Goal: Task Accomplishment & Management: Use online tool/utility

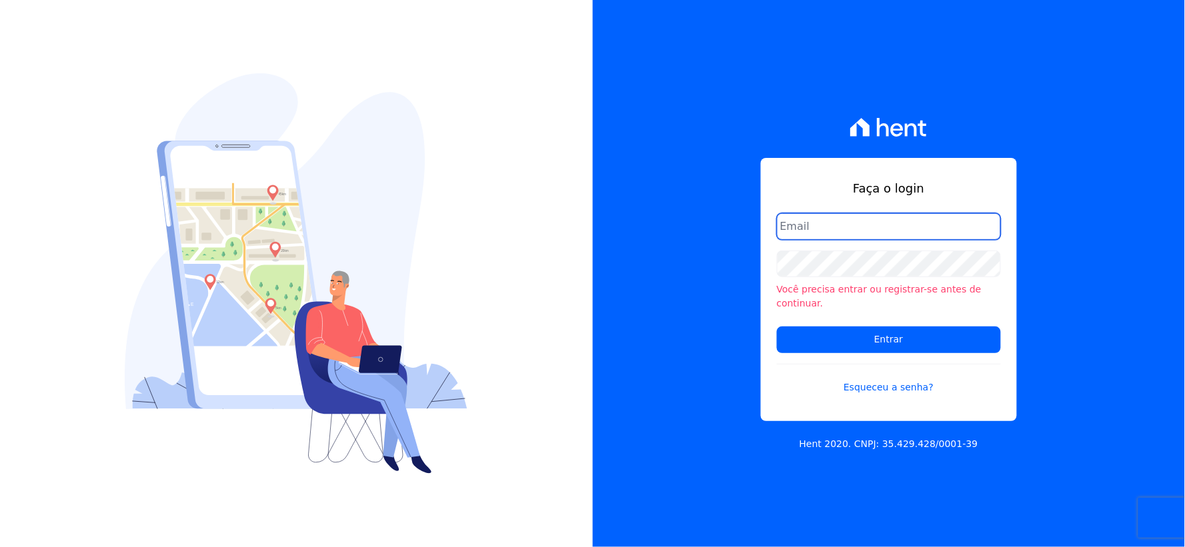
click at [820, 230] on input "email" at bounding box center [889, 226] width 224 height 27
type input "[EMAIL_ADDRESS][DOMAIN_NAME]"
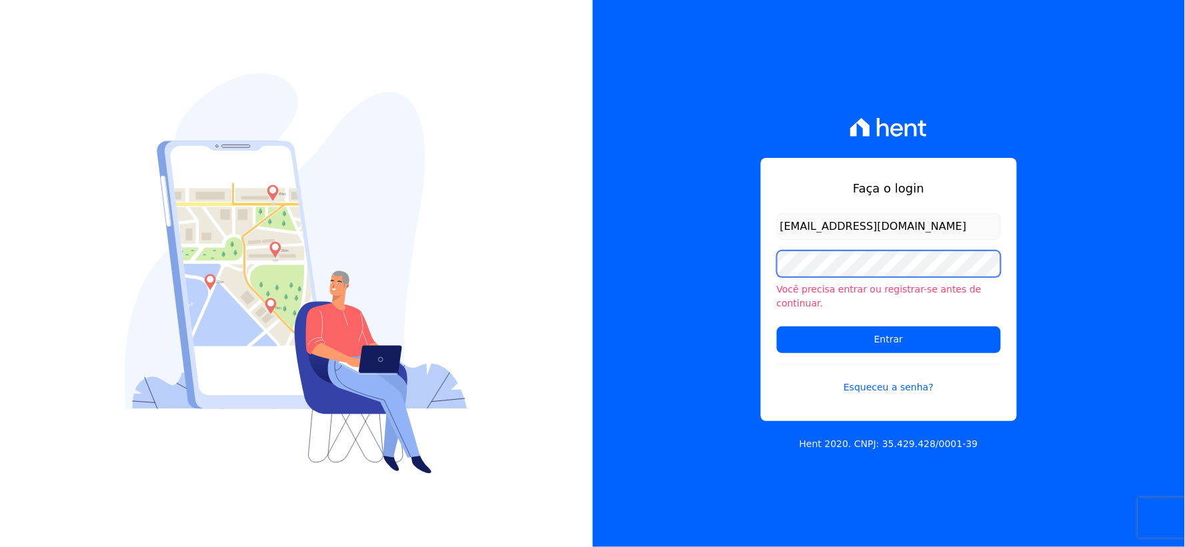
click at [625, 267] on div "Faça o login rh@cesariengenharia.com.br Você precisa entrar ou registrar-se ant…" at bounding box center [889, 273] width 593 height 547
click at [777, 327] on input "Entrar" at bounding box center [889, 340] width 224 height 27
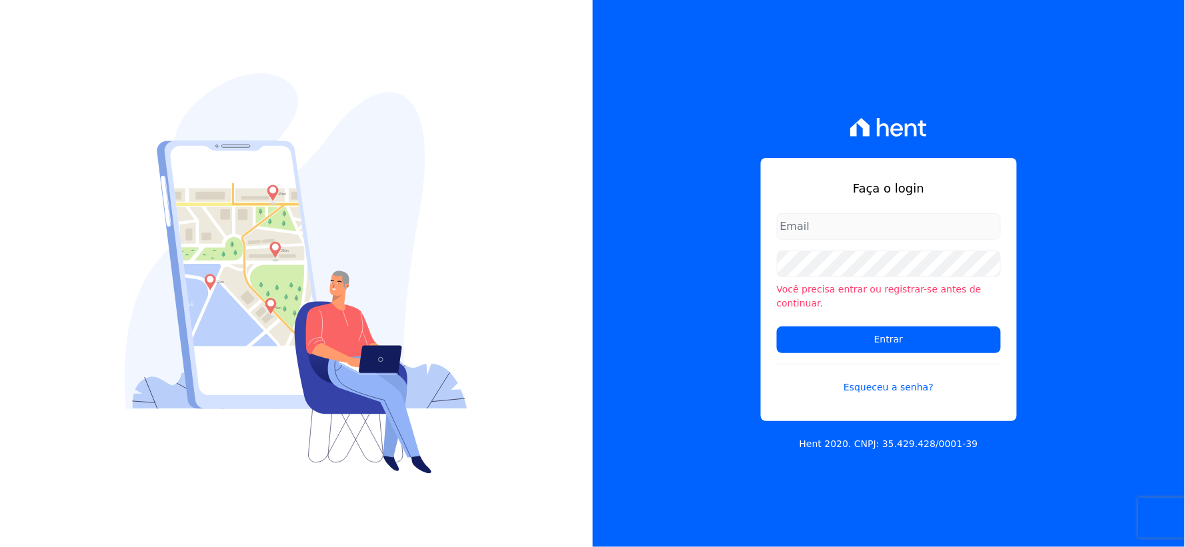
click at [821, 239] on input "email" at bounding box center [889, 226] width 224 height 27
type input "[EMAIL_ADDRESS][DOMAIN_NAME]"
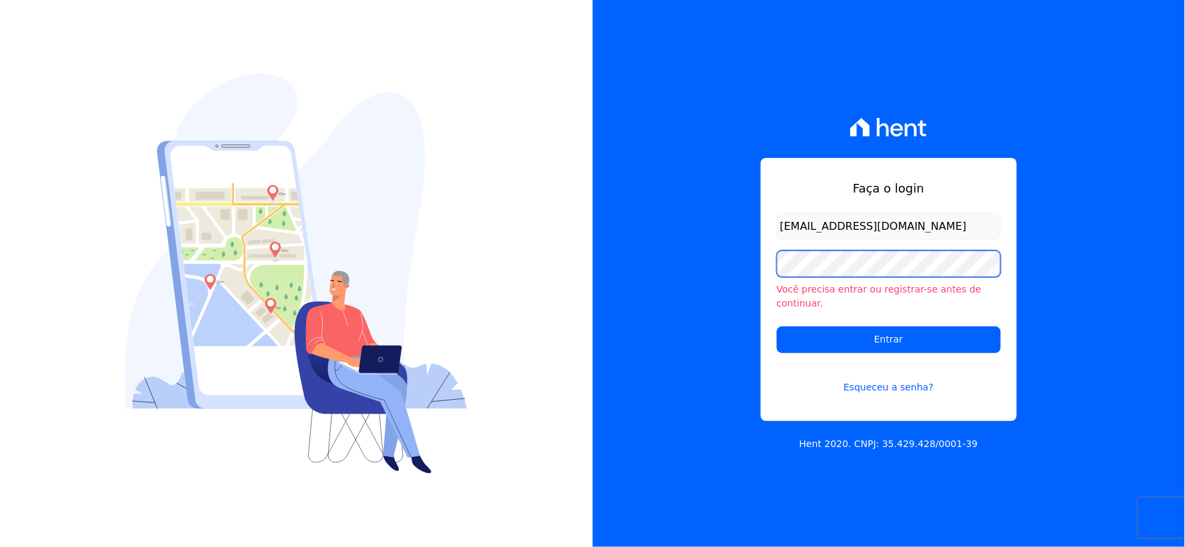
click at [631, 247] on div "Faça o login rh@cesariengenharia.com.br Você precisa entrar ou registrar-se ant…" at bounding box center [889, 273] width 593 height 547
click at [777, 327] on input "Entrar" at bounding box center [889, 340] width 224 height 27
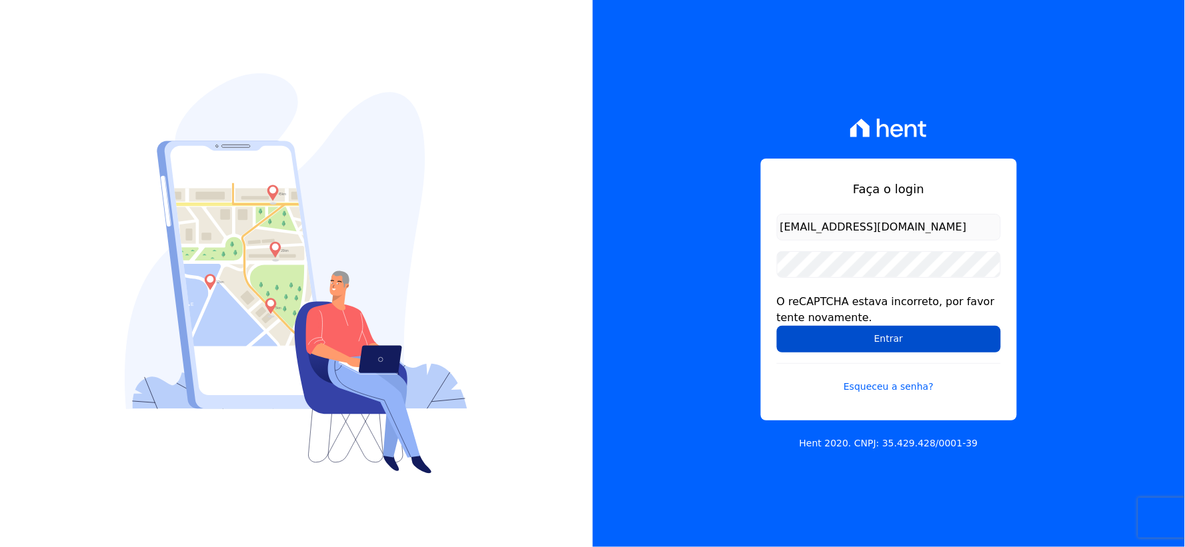
click at [821, 328] on input "Entrar" at bounding box center [889, 339] width 224 height 27
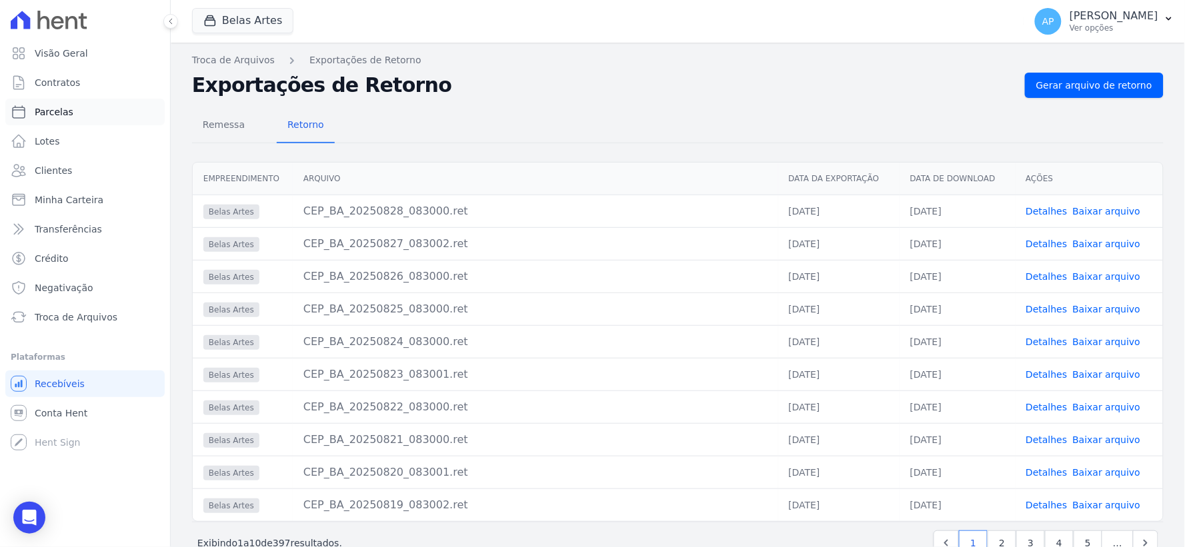
click at [51, 115] on span "Parcelas" at bounding box center [54, 111] width 39 height 13
select select
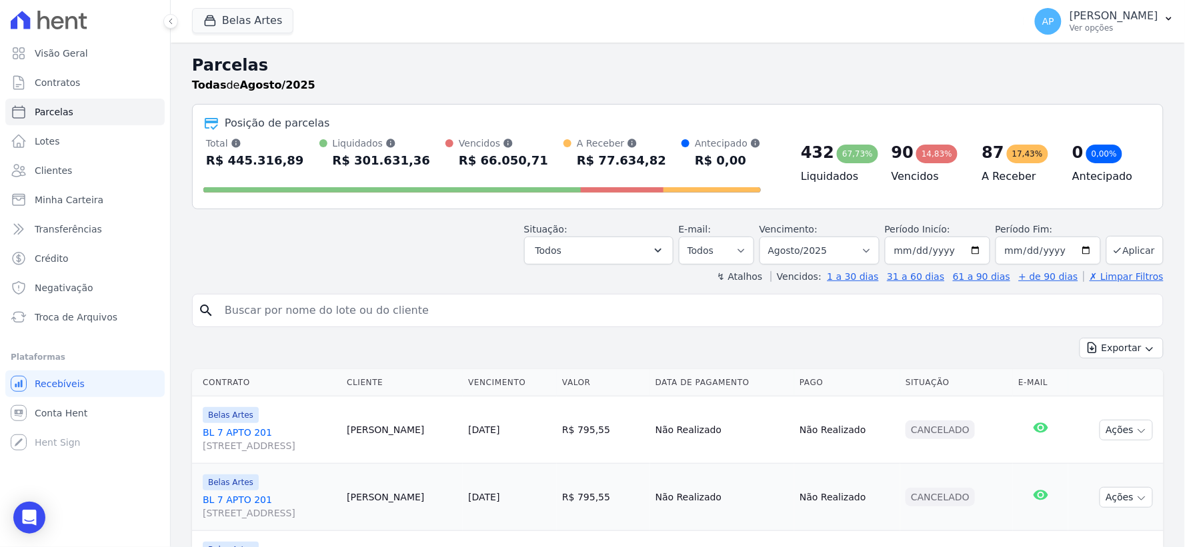
click at [285, 315] on input "search" at bounding box center [687, 310] width 941 height 27
type input "erica"
select select
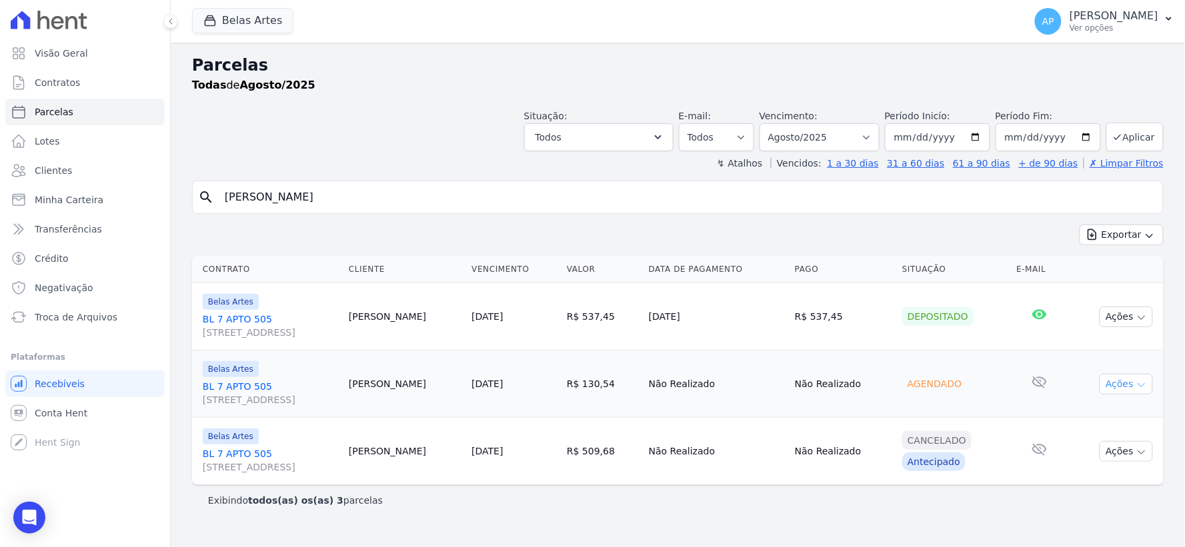
click at [1122, 383] on button "Ações" at bounding box center [1126, 384] width 53 height 21
click at [43, 317] on span "Troca de Arquivos" at bounding box center [76, 317] width 83 height 13
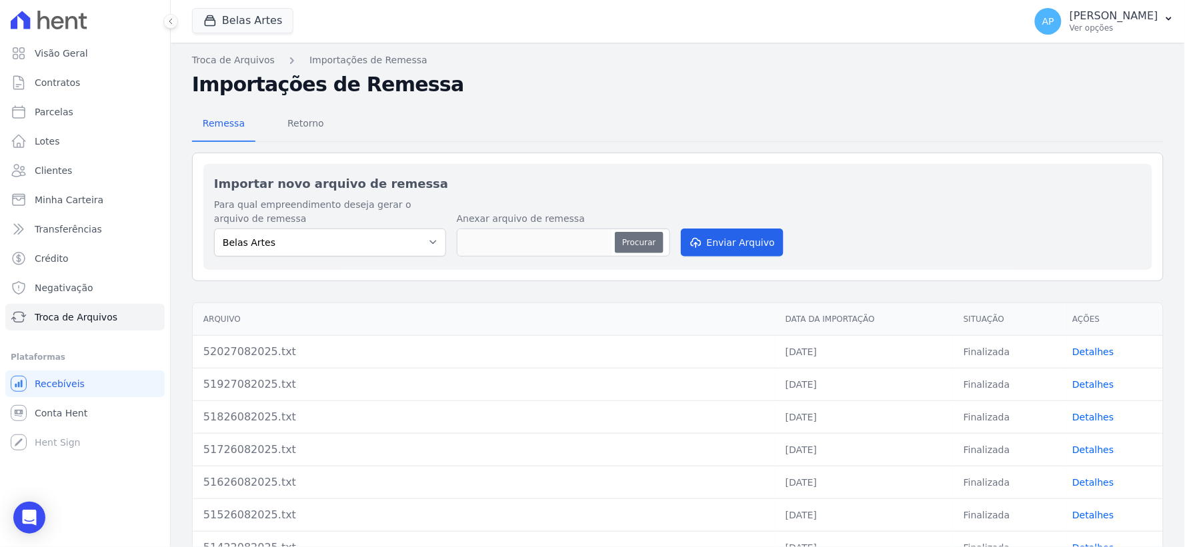
click at [637, 236] on button "Procurar" at bounding box center [639, 242] width 48 height 21
type input "52228082025.txt"
click at [722, 252] on button "Enviar Arquivo" at bounding box center [732, 243] width 103 height 28
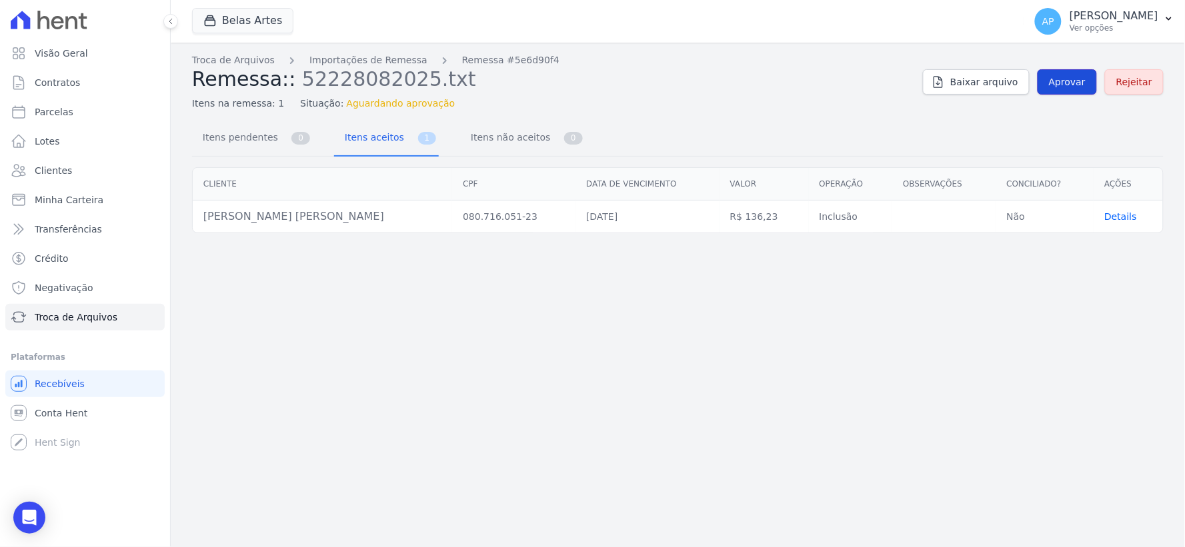
click at [1068, 82] on span "Aprovar" at bounding box center [1067, 81] width 37 height 13
click at [1064, 92] on link "Aprovar" at bounding box center [1067, 81] width 59 height 25
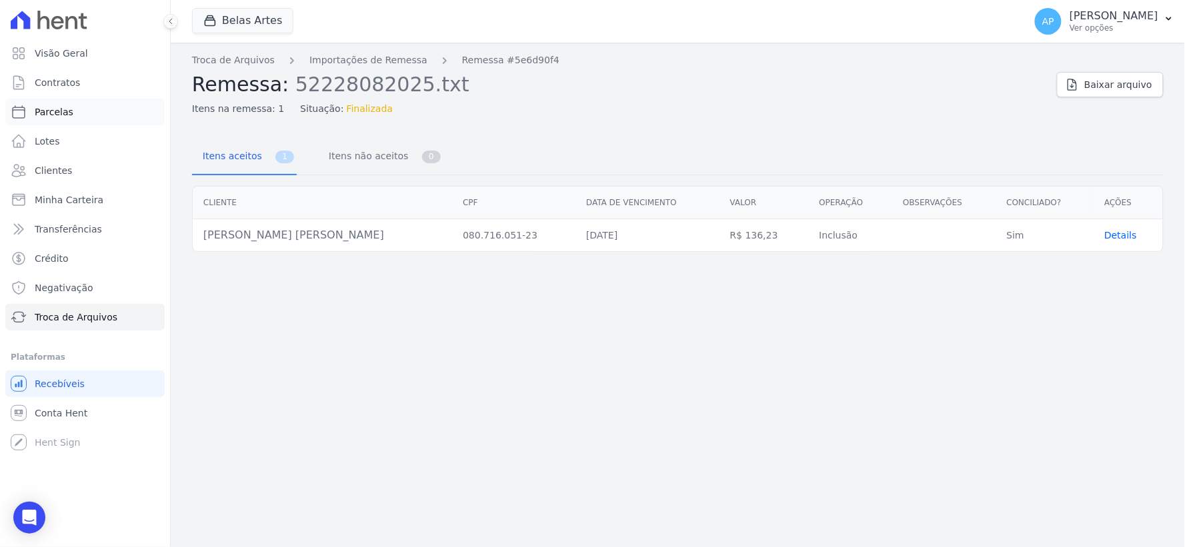
click at [68, 120] on link "Parcelas" at bounding box center [84, 112] width 159 height 27
click at [70, 114] on link "Parcelas" at bounding box center [84, 112] width 159 height 27
select select
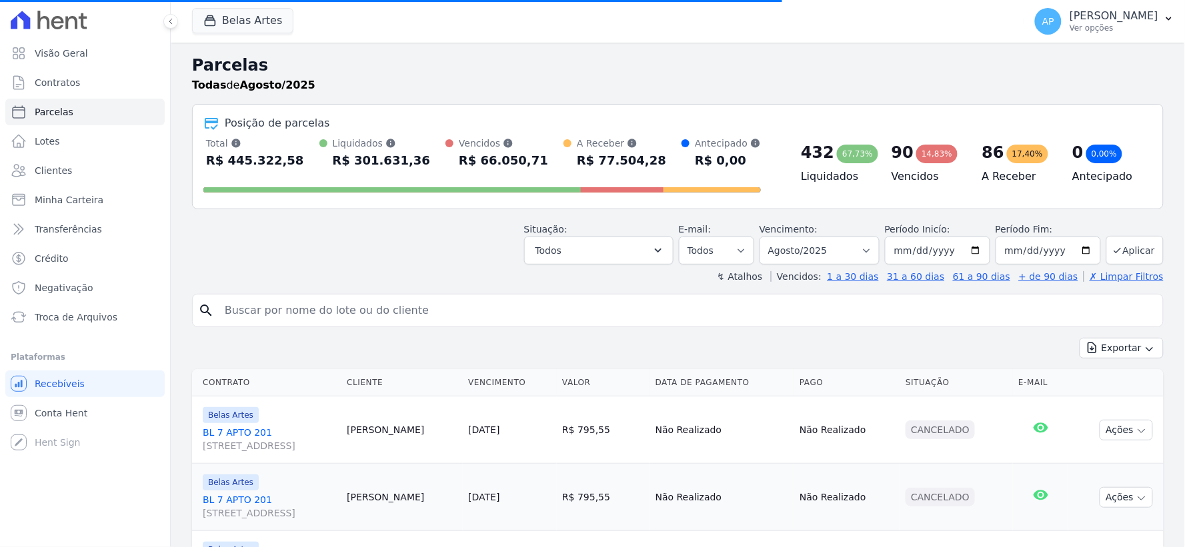
paste input "R$ 136,23"
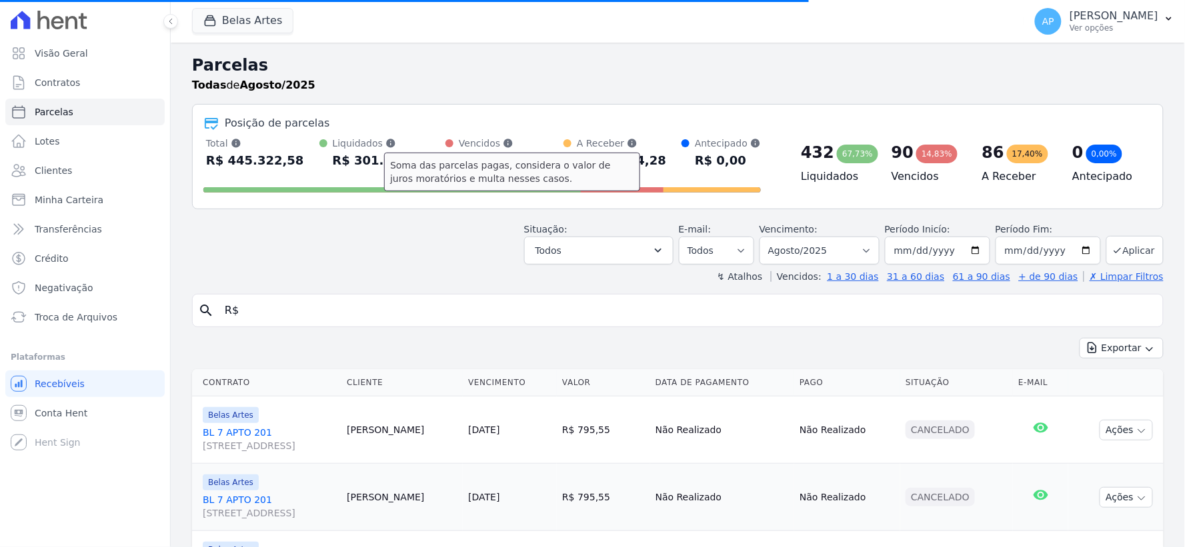
type input "R"
type input "erica"
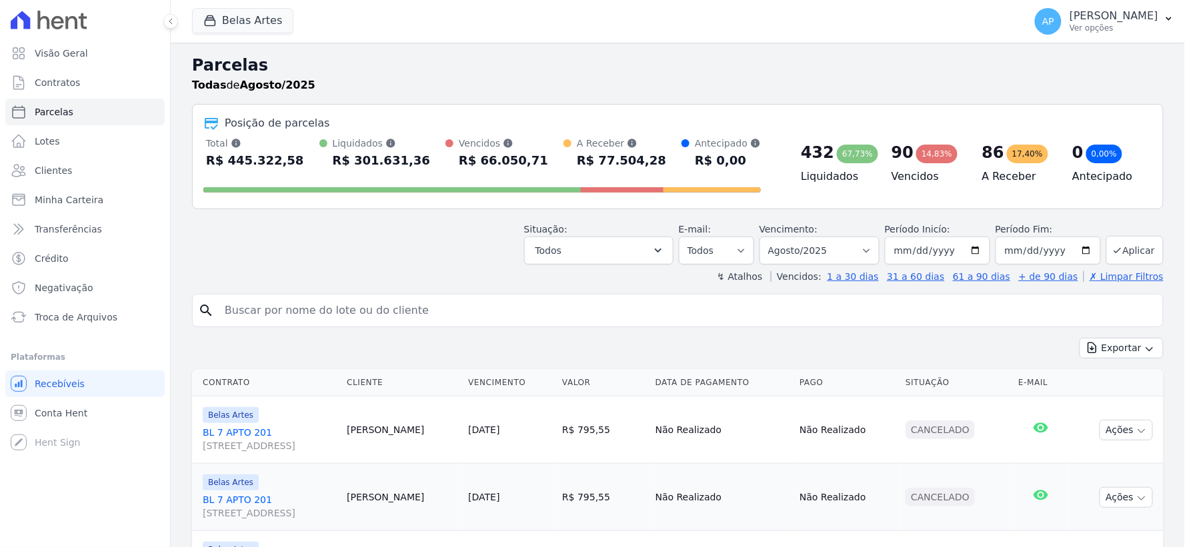
select select
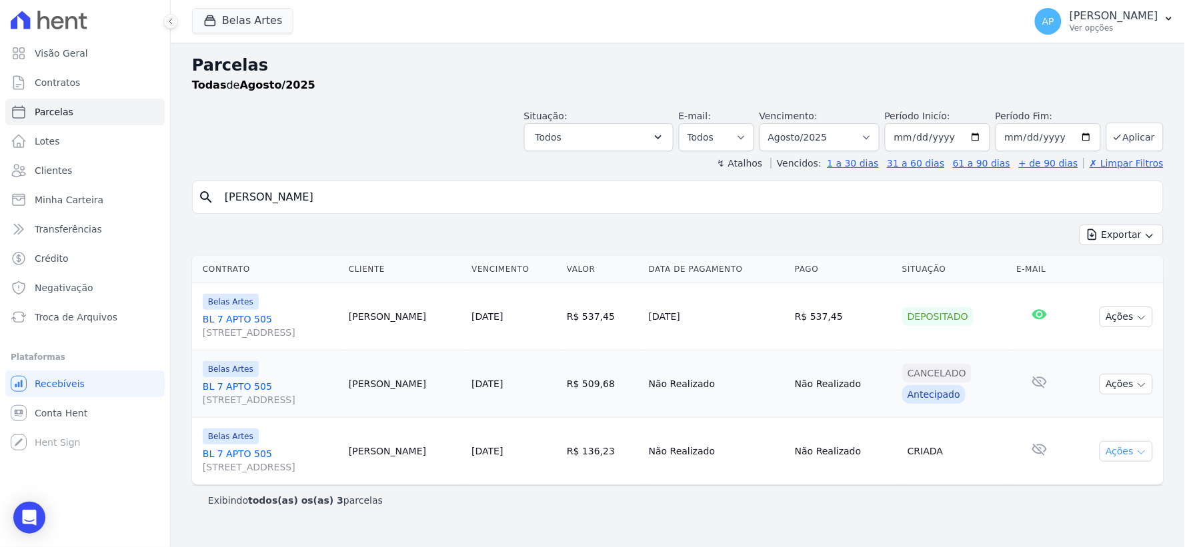
click at [1137, 454] on icon "button" at bounding box center [1141, 452] width 11 height 11
click at [1136, 383] on icon "button" at bounding box center [1141, 385] width 11 height 11
click at [1127, 323] on button "Ações" at bounding box center [1126, 317] width 53 height 21
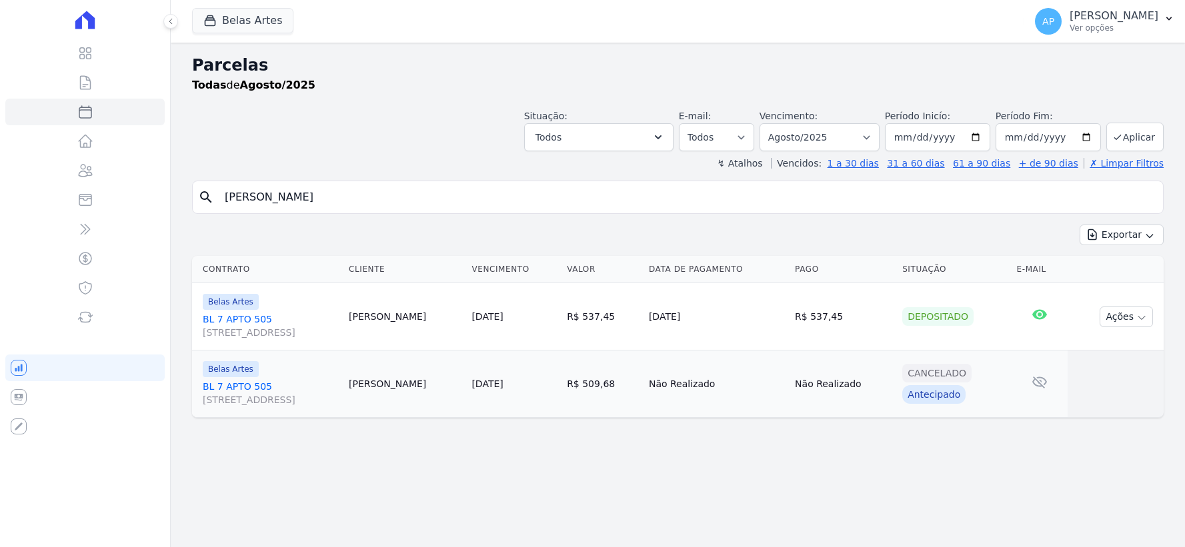
select select
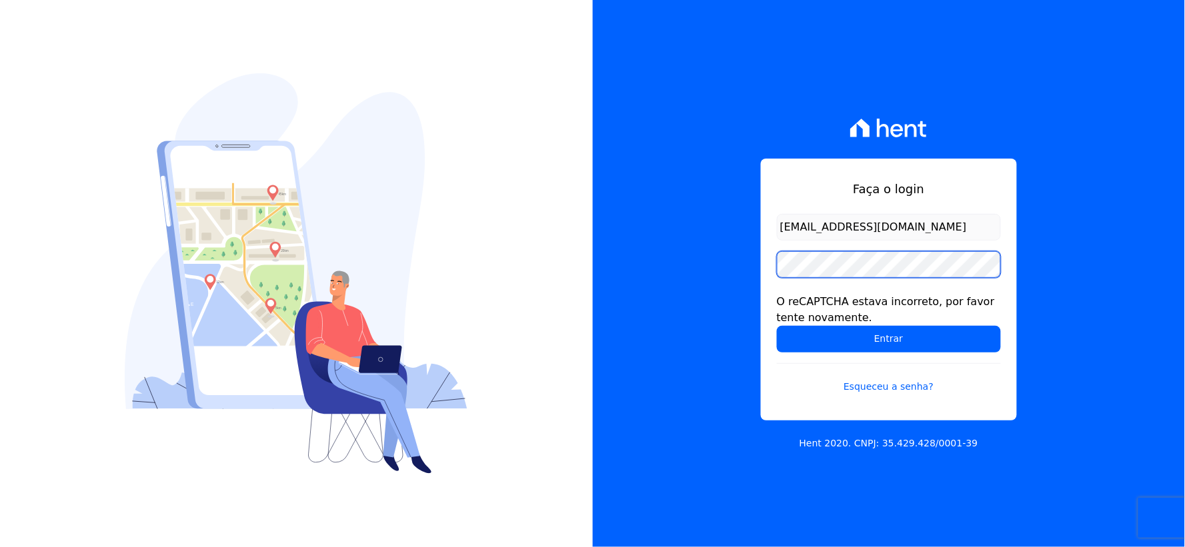
click at [777, 326] on input "Entrar" at bounding box center [889, 339] width 224 height 27
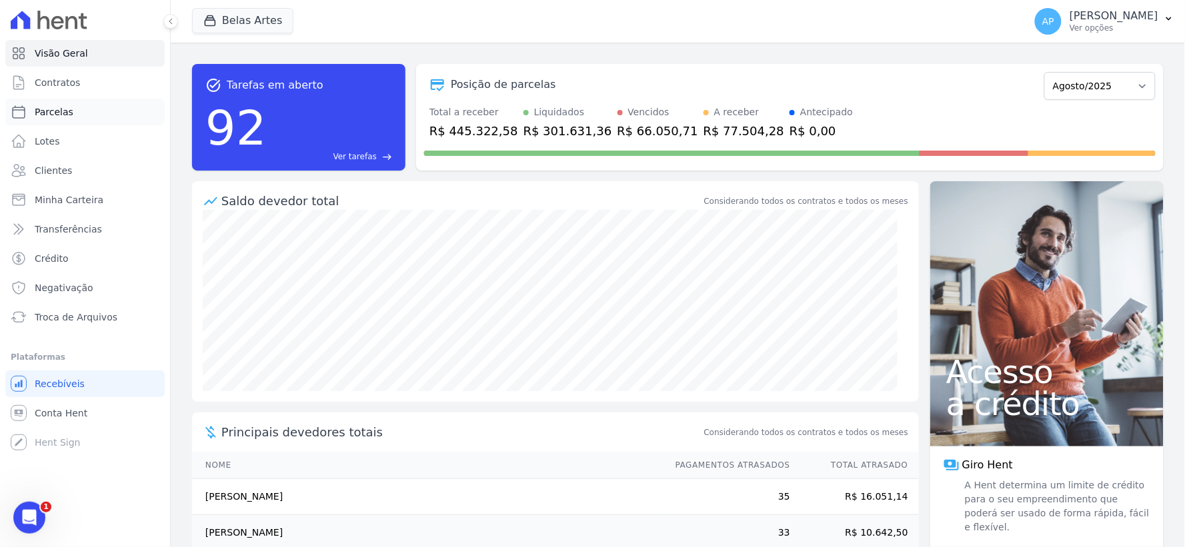
click at [71, 109] on link "Parcelas" at bounding box center [84, 112] width 159 height 27
select select
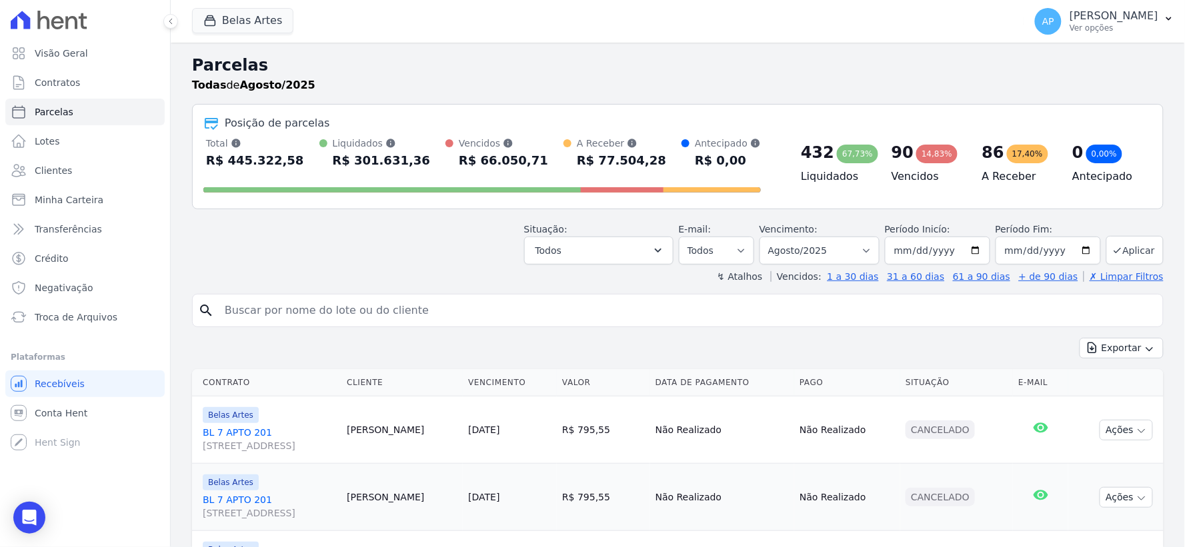
click at [344, 324] on div "search" at bounding box center [678, 310] width 972 height 33
type input "eric"
select select
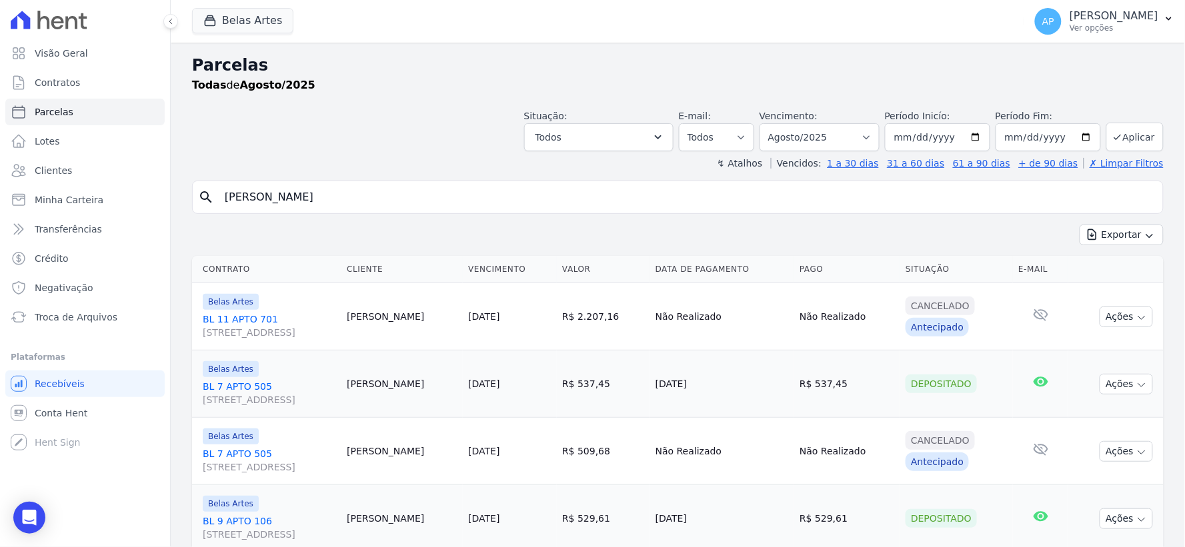
scroll to position [181, 0]
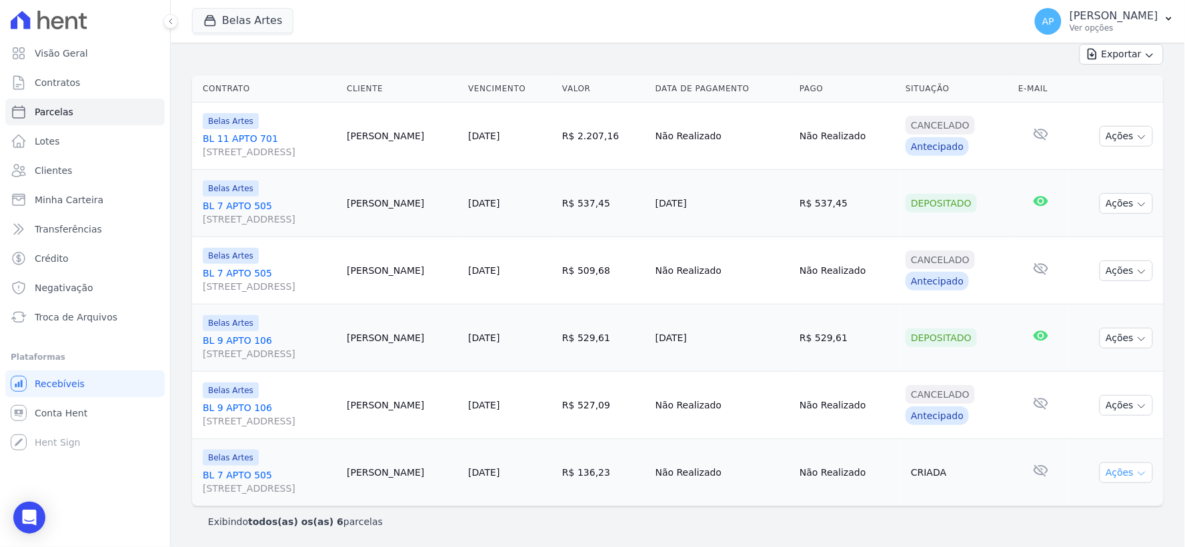
click at [1122, 471] on button "Ações" at bounding box center [1126, 473] width 53 height 21
click at [73, 407] on span "Conta Hent" at bounding box center [61, 413] width 53 height 13
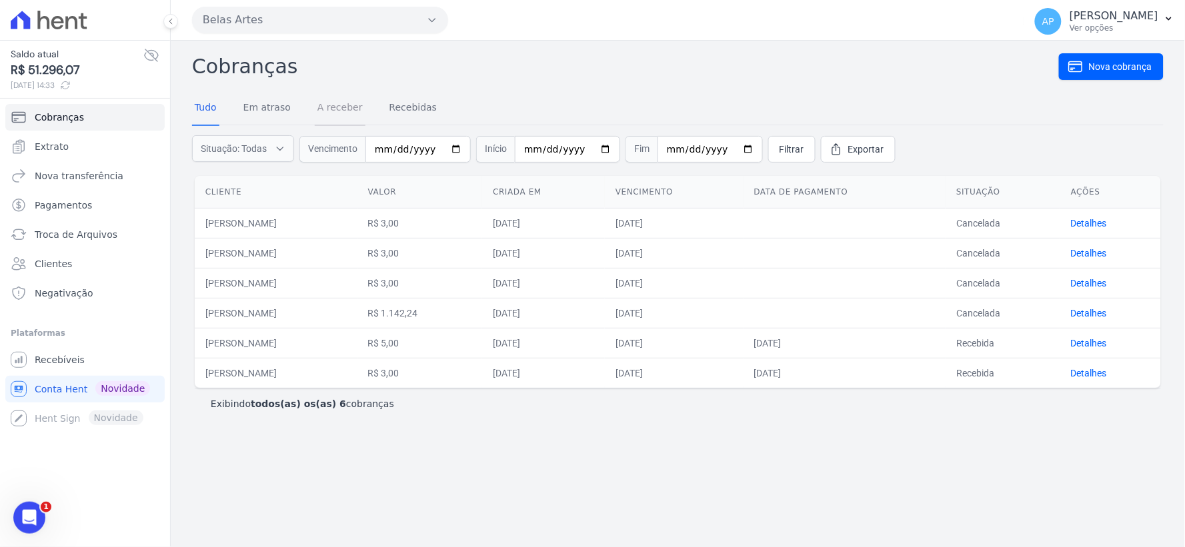
click at [341, 107] on link "A receber" at bounding box center [340, 108] width 51 height 35
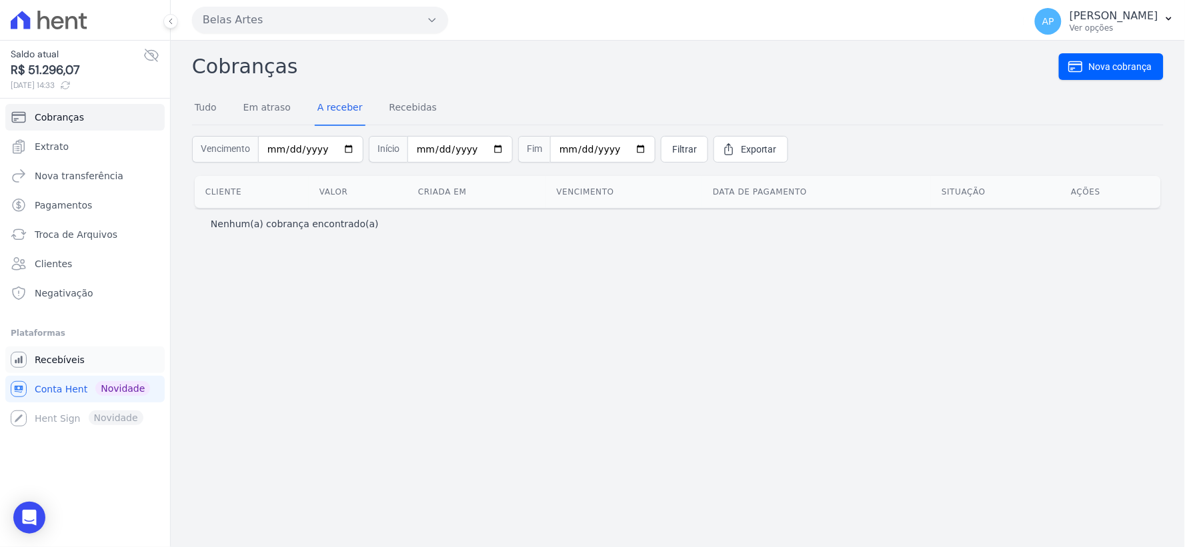
click at [43, 364] on span "Recebíveis" at bounding box center [60, 359] width 50 height 13
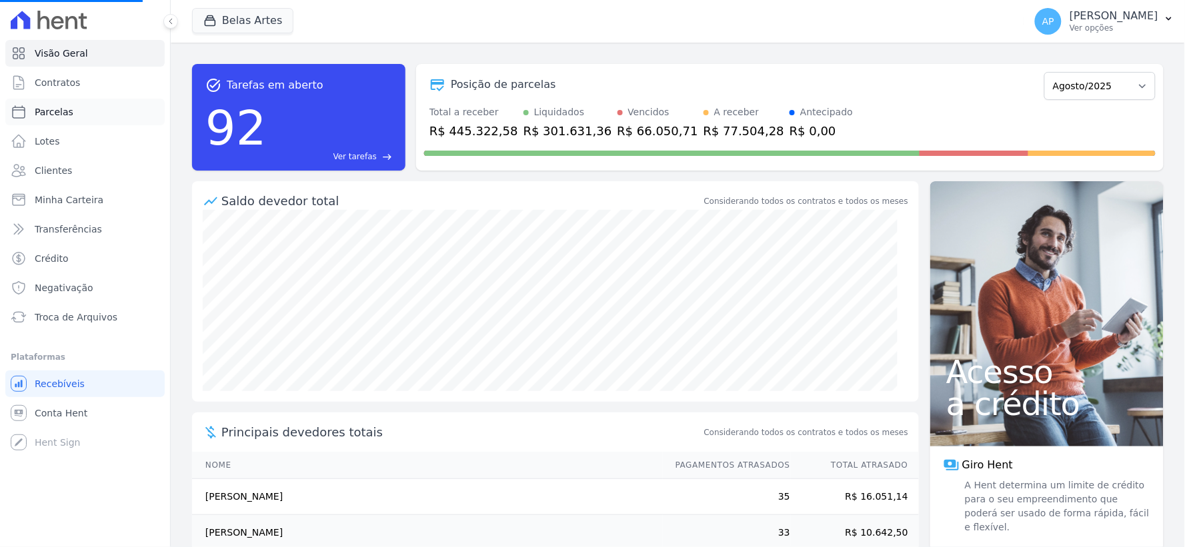
click at [63, 119] on link "Parcelas" at bounding box center [84, 112] width 159 height 27
select select
click at [84, 108] on link "Parcelas" at bounding box center [84, 112] width 159 height 27
select select
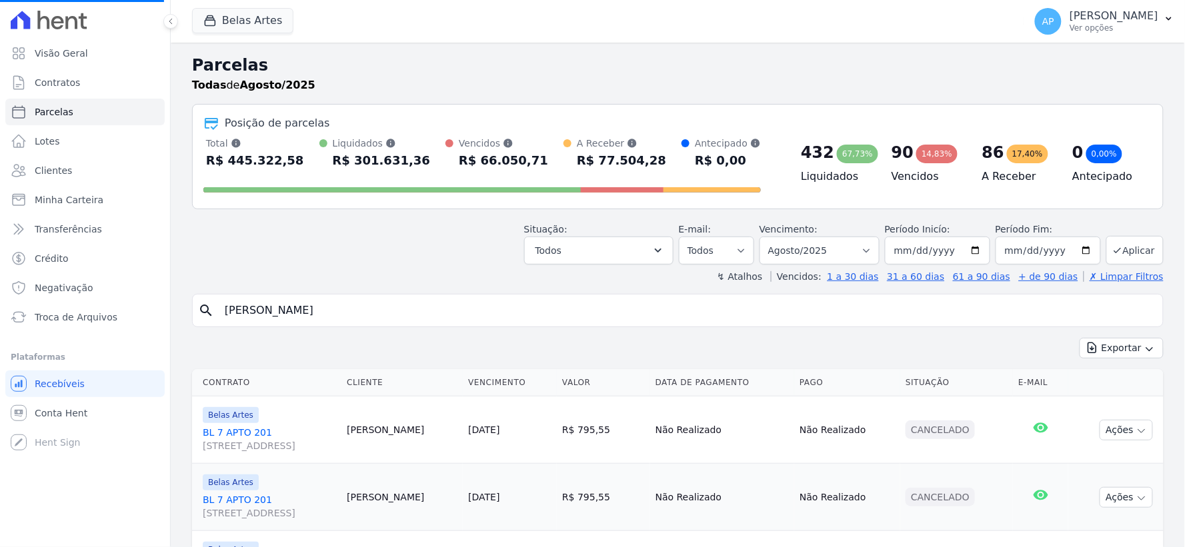
click at [265, 305] on input "eric" at bounding box center [687, 310] width 941 height 27
type input "erica"
select select
click at [265, 305] on input "search" at bounding box center [687, 310] width 941 height 27
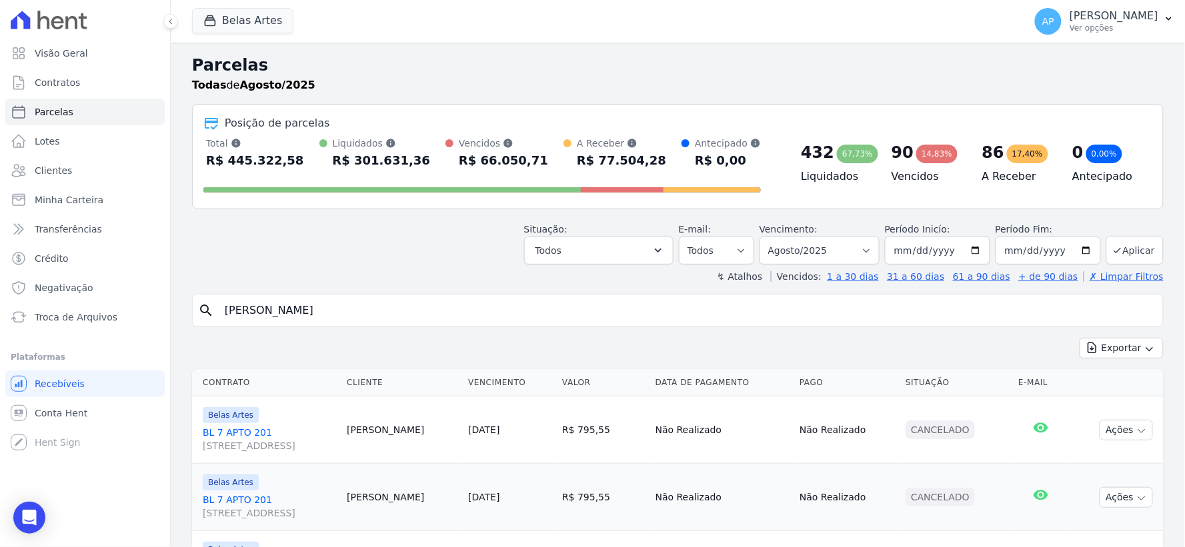
type input "erica"
select select
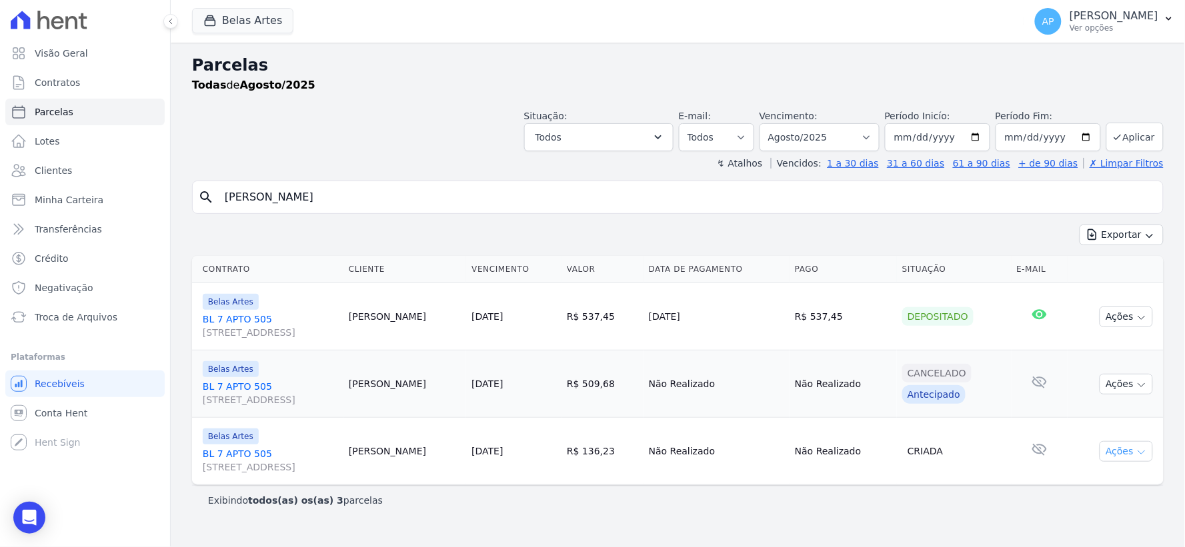
click at [1129, 455] on button "Ações" at bounding box center [1126, 451] width 53 height 21
click at [23, 525] on div "Open Intercom Messenger" at bounding box center [29, 518] width 35 height 35
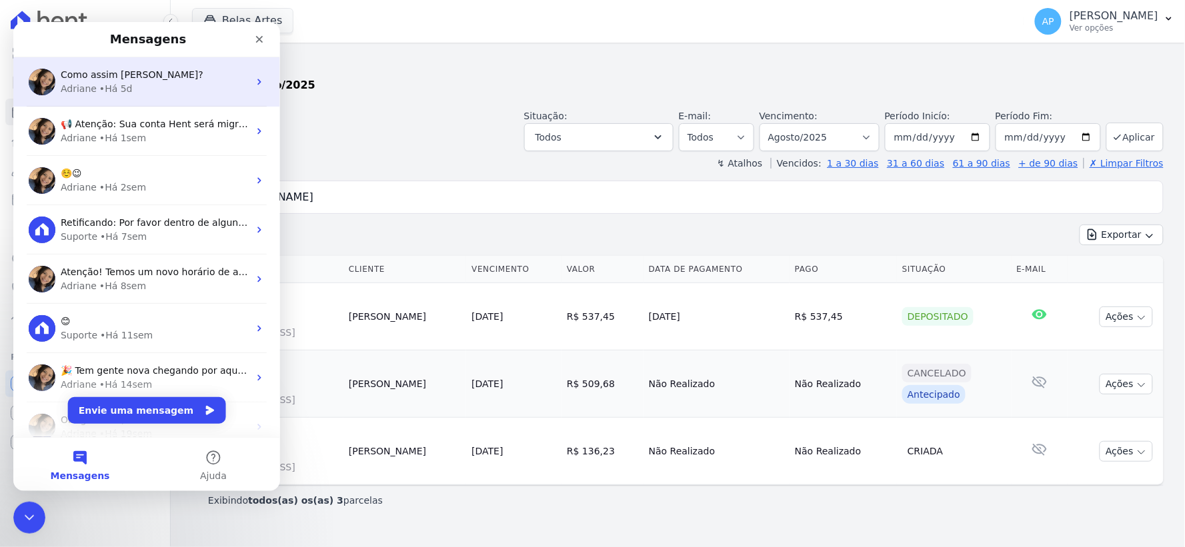
click at [117, 71] on span "Como assim Alan?" at bounding box center [131, 74] width 143 height 11
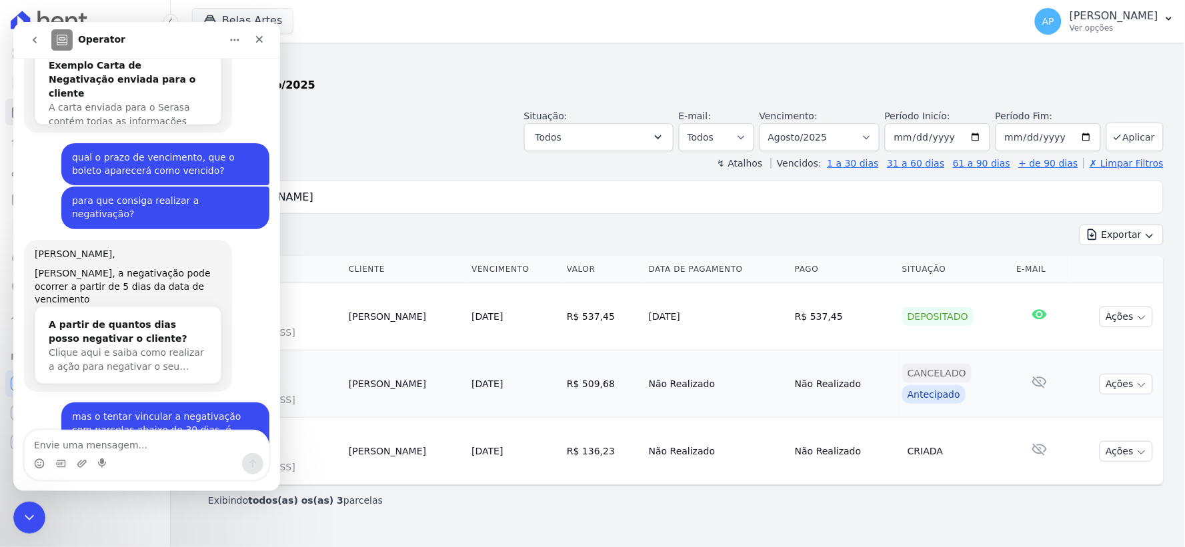
scroll to position [375, 0]
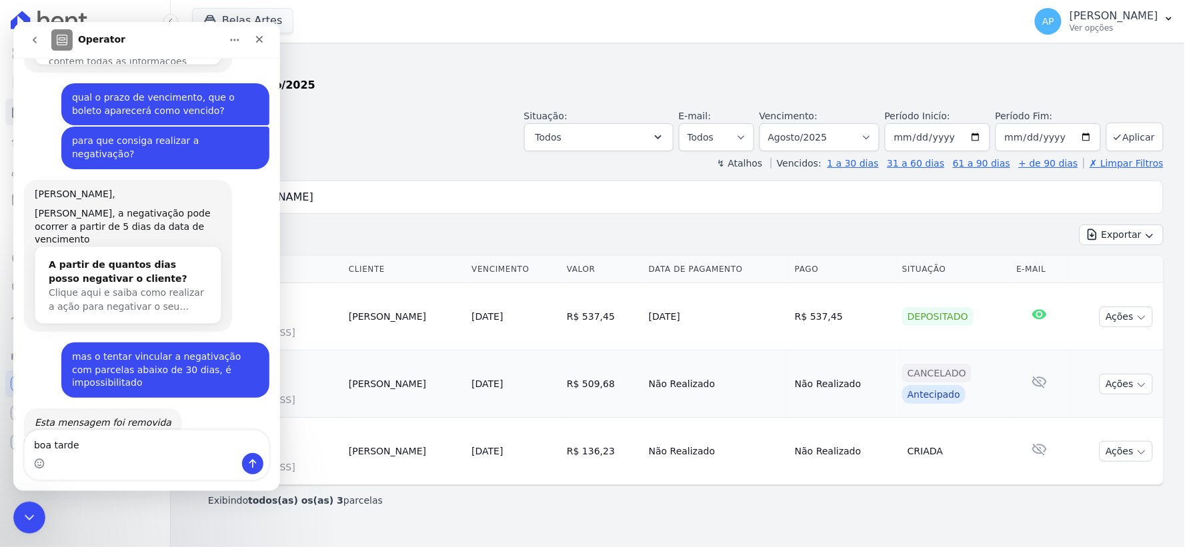
type textarea "boa tarde!"
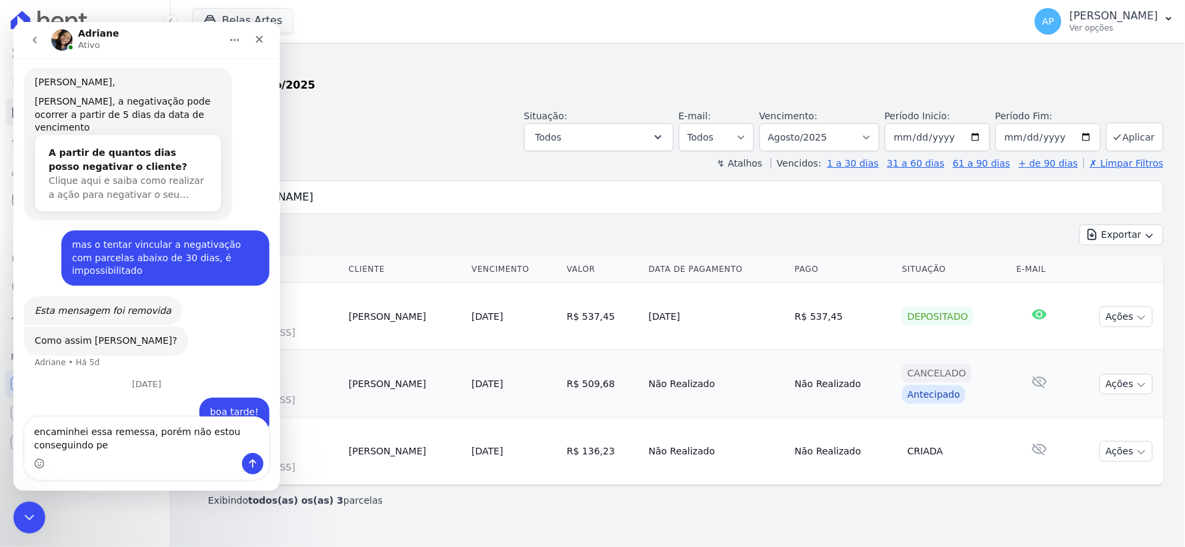
scroll to position [504, 0]
type textarea "encaminhei essa remessa, porém não estou conseguindo pegar o boleto."
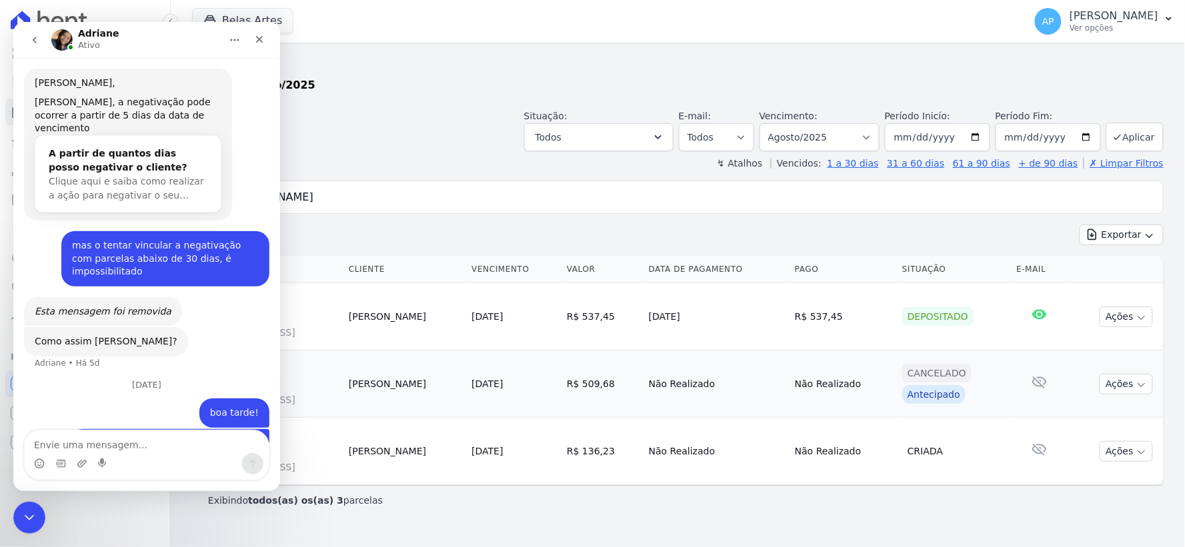
scroll to position [535, 0]
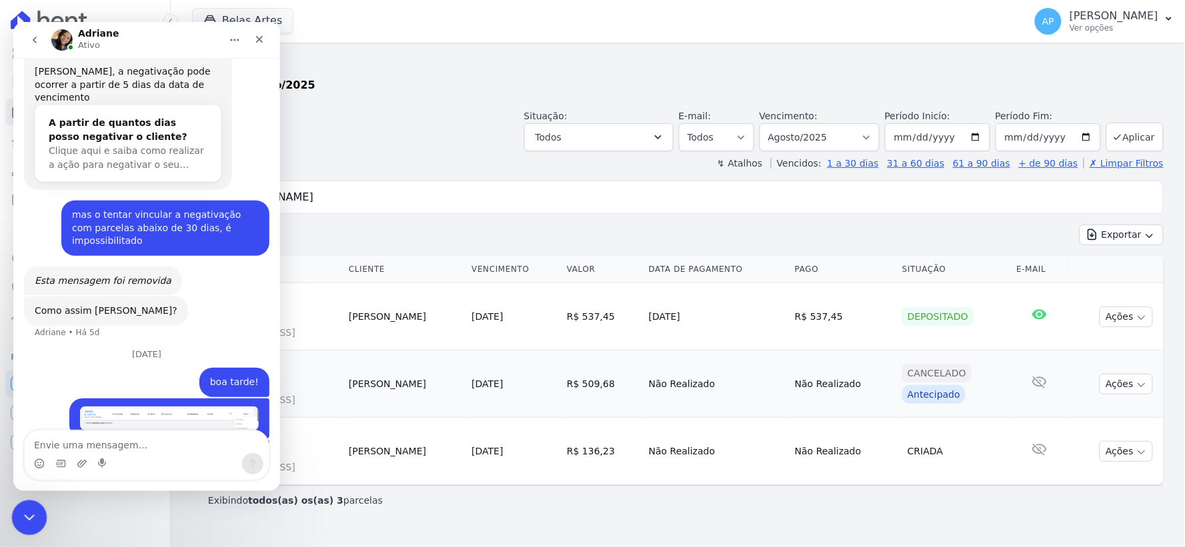
click at [23, 522] on icon "Encerramento do Messenger da Intercom" at bounding box center [27, 516] width 16 height 16
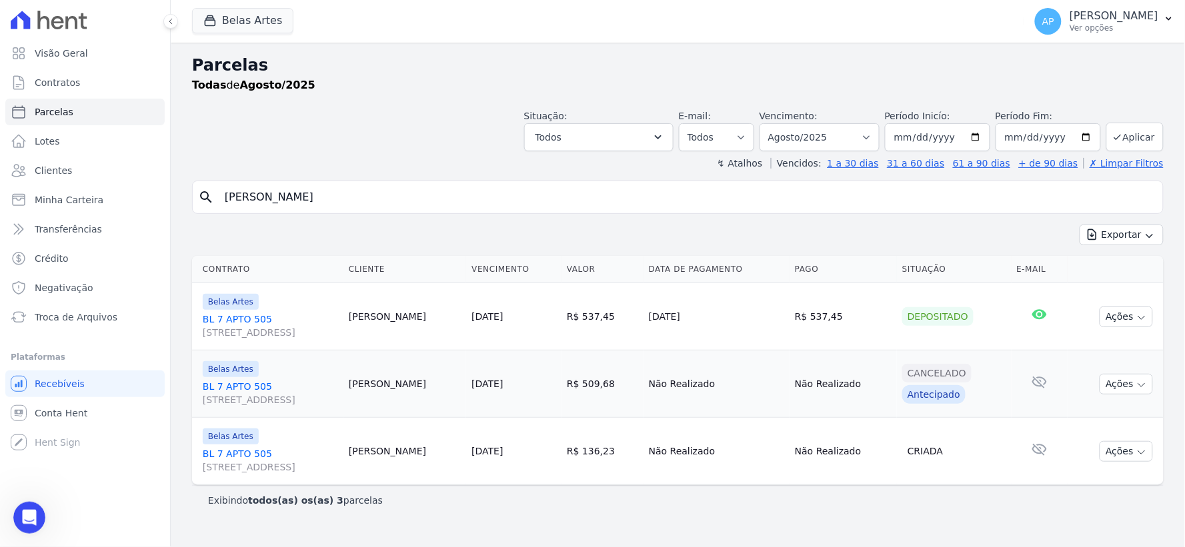
click at [7, 517] on div "Visão Geral Contratos Parcelas Lotes Clientes Minha Carteira Transferências Cré…" at bounding box center [85, 273] width 170 height 547
click at [23, 520] on icon "Abertura do Messenger da Intercom" at bounding box center [28, 516] width 22 height 22
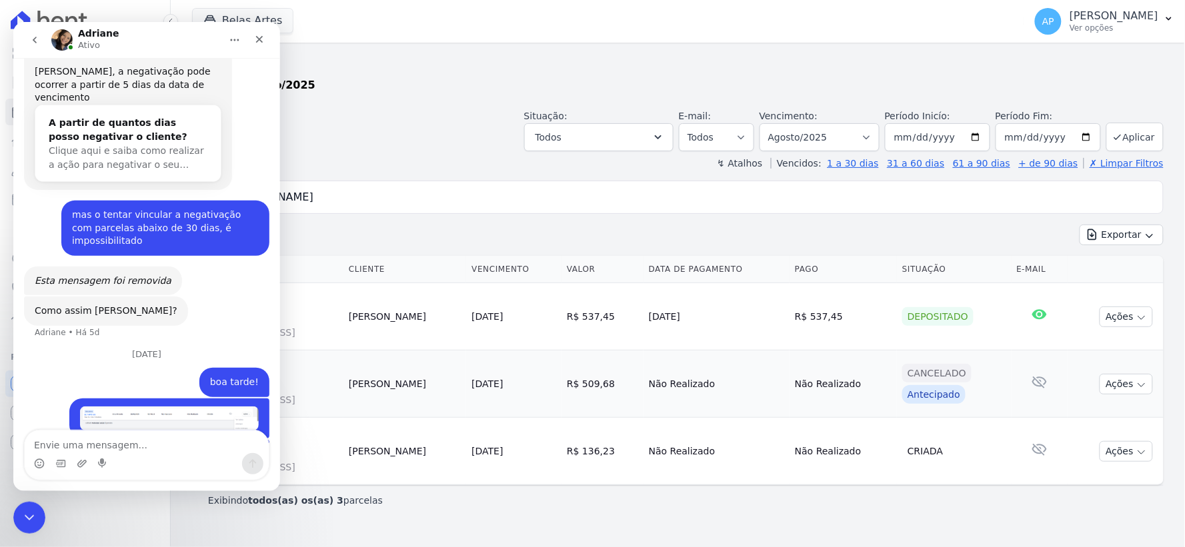
click at [146, 456] on div "Messenger da Intercom" at bounding box center [146, 463] width 244 height 21
click at [143, 445] on textarea "Envie uma mensagem..." at bounding box center [146, 441] width 244 height 23
type textarea "se puder pode cancelar"
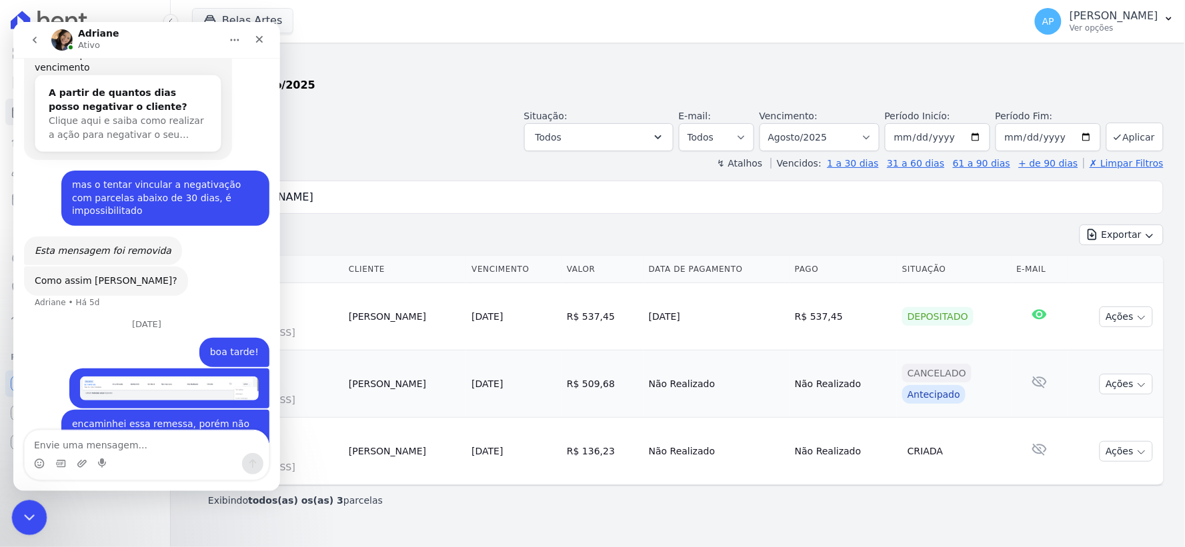
click at [20, 511] on icon "Encerramento do Messenger da Intercom" at bounding box center [27, 516] width 16 height 16
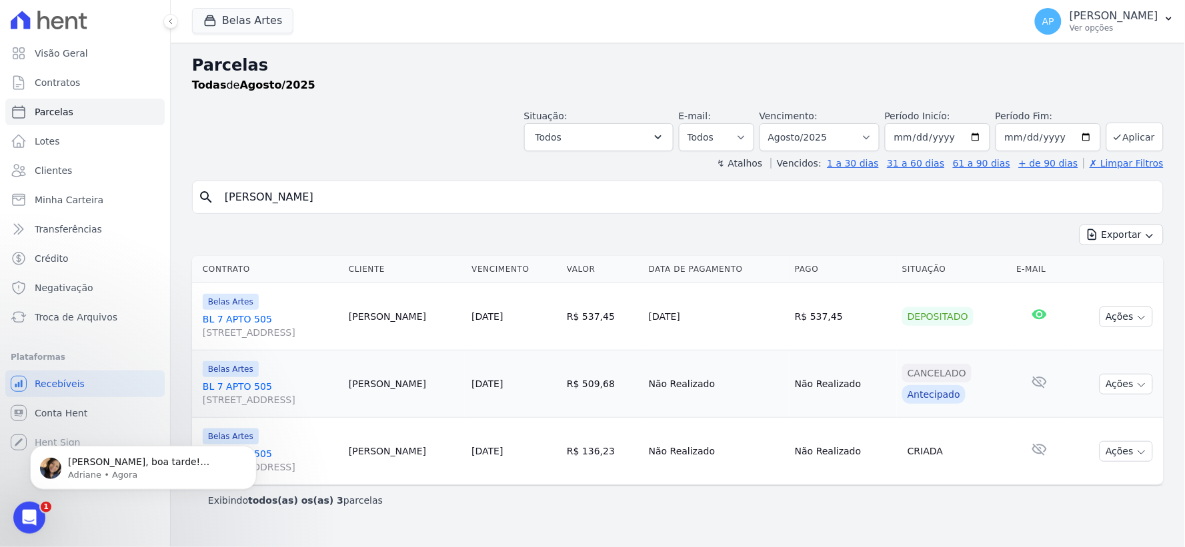
scroll to position [625, 0]
click at [121, 459] on p "Olá Alan, boa tarde! Alan, vou verificar um momento por favor" at bounding box center [154, 461] width 172 height 13
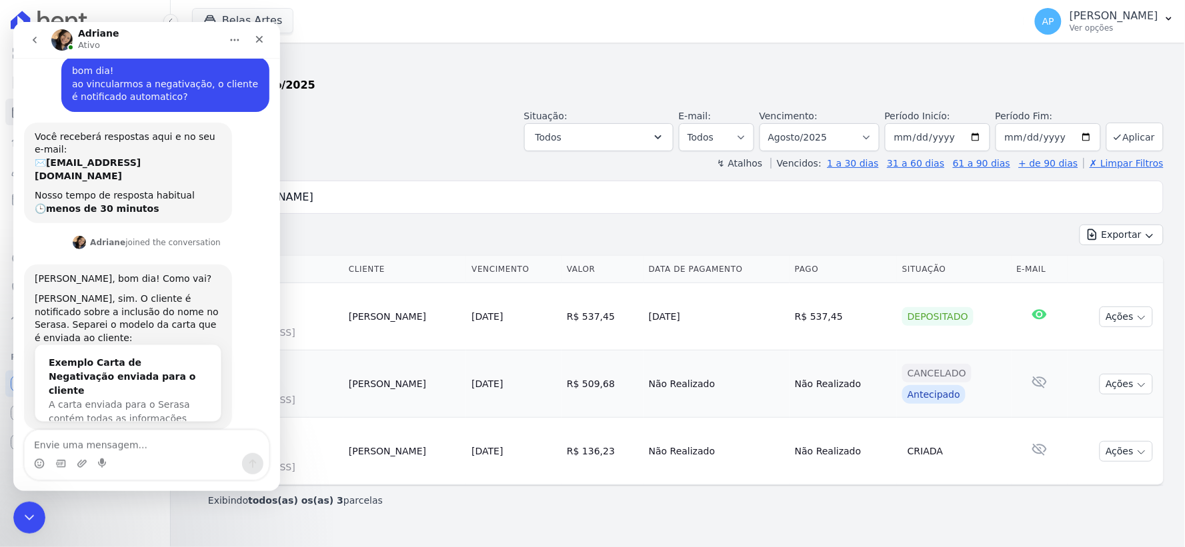
scroll to position [647, 0]
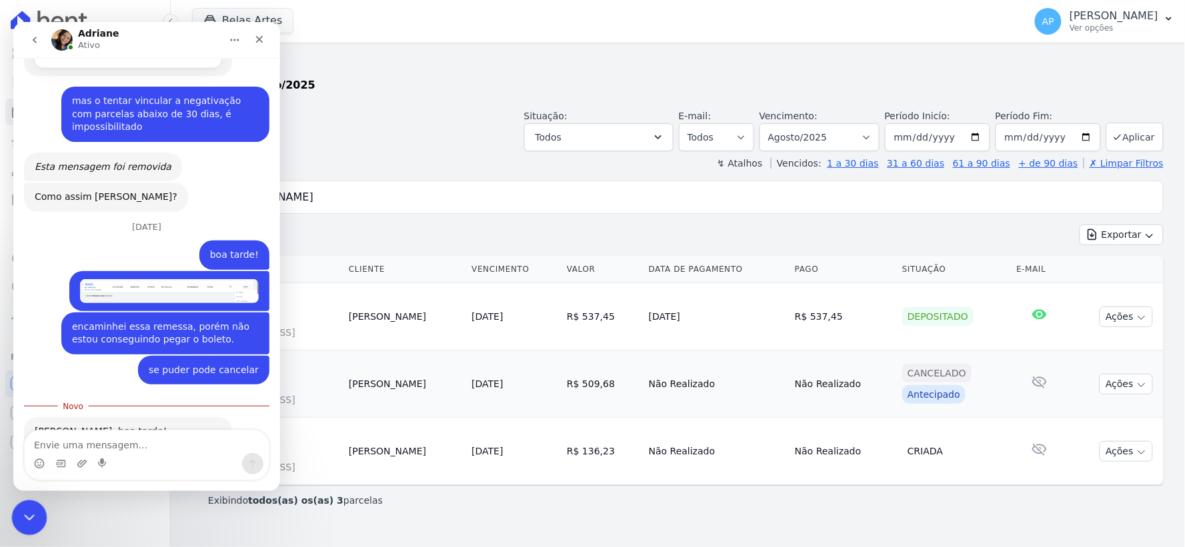
click at [21, 508] on icon "Encerramento do Messenger da Intercom" at bounding box center [27, 516] width 16 height 16
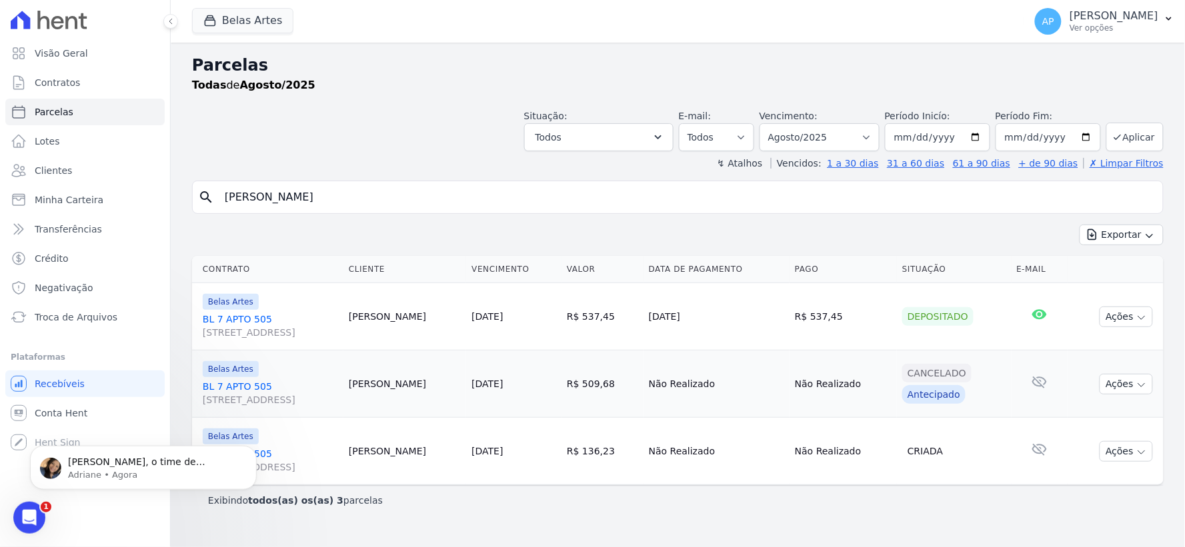
scroll to position [0, 0]
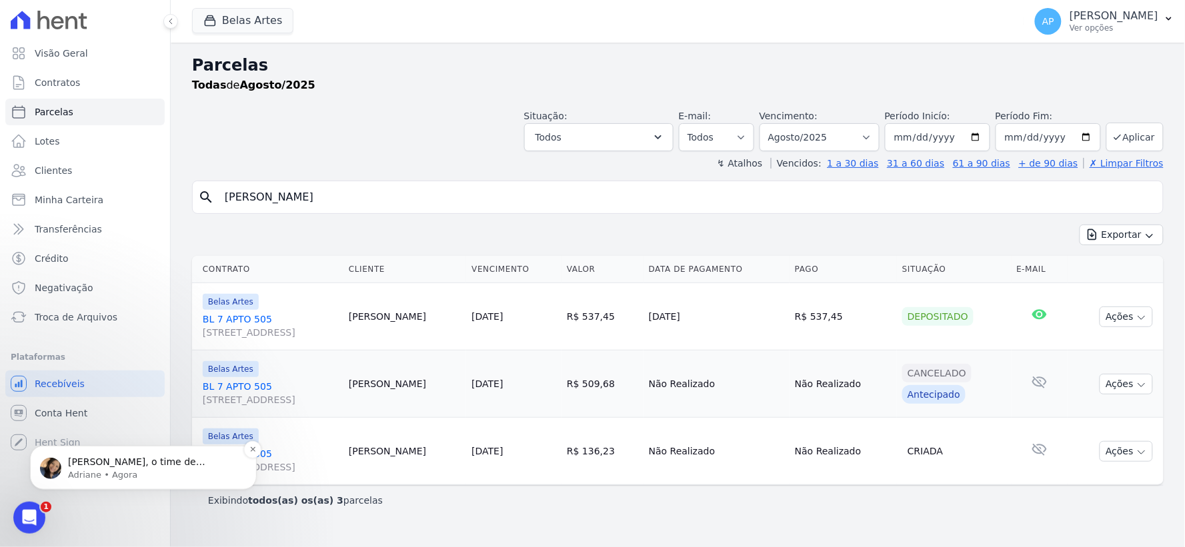
click at [123, 469] on p "Adriane • Agora" at bounding box center [154, 475] width 172 height 12
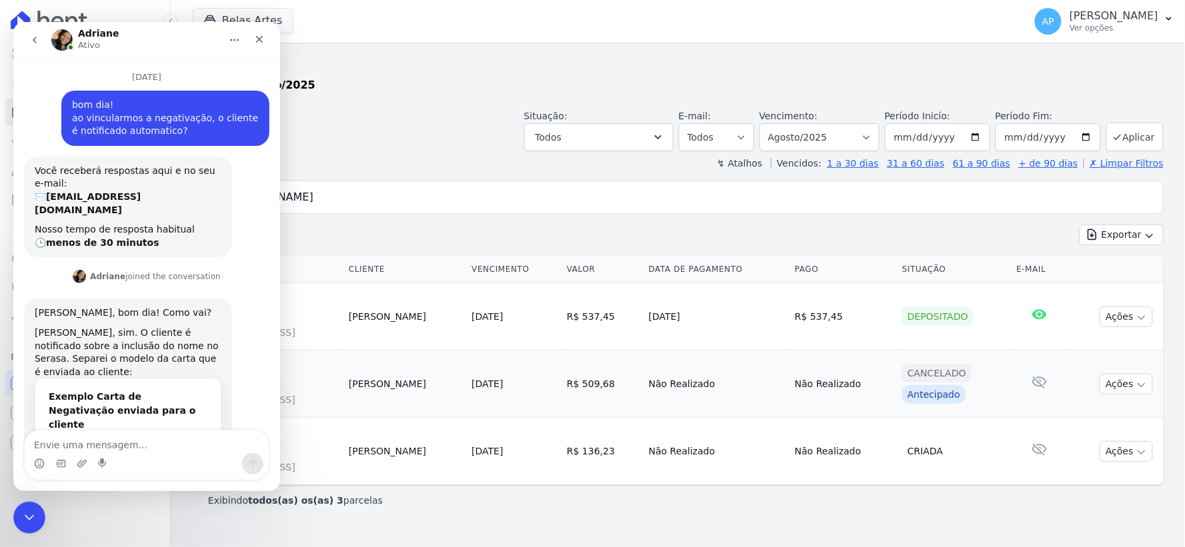
scroll to position [736, 0]
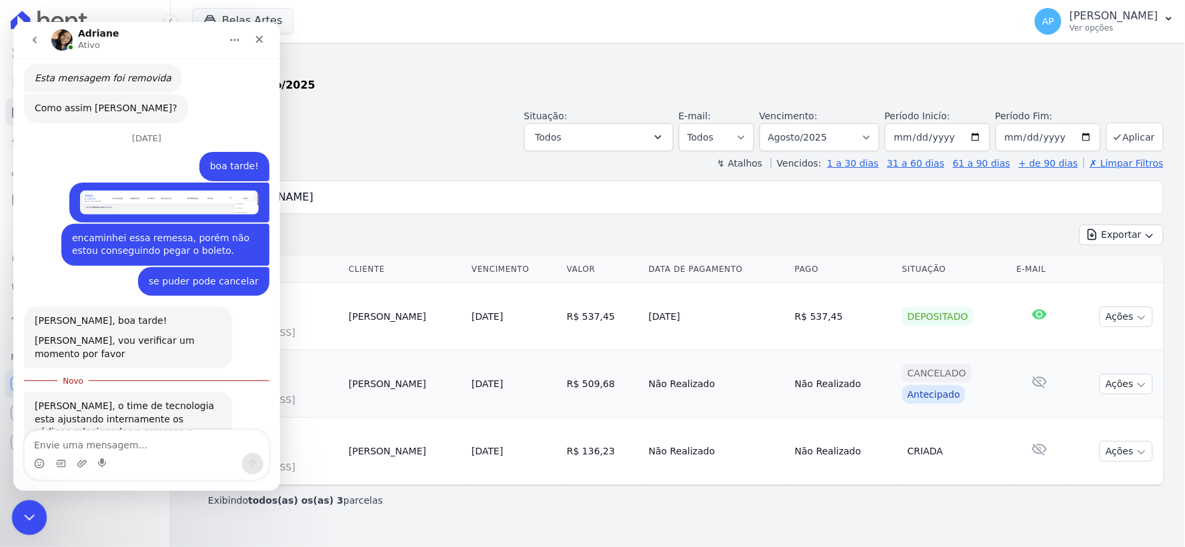
click at [25, 513] on icon "Encerramento do Messenger da Intercom" at bounding box center [27, 516] width 16 height 16
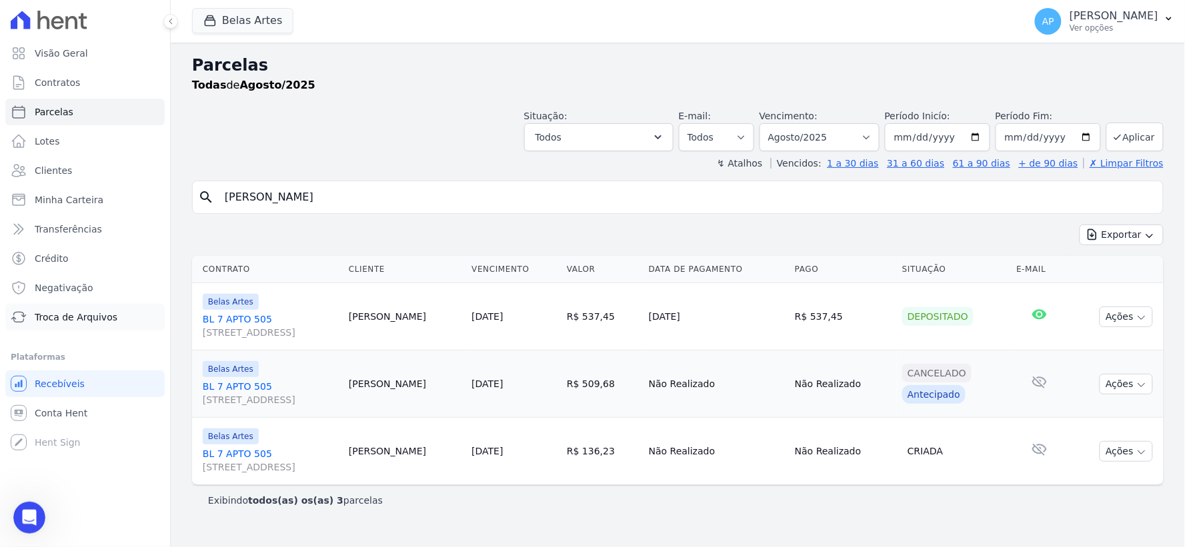
click at [62, 316] on span "Troca de Arquivos" at bounding box center [76, 317] width 83 height 13
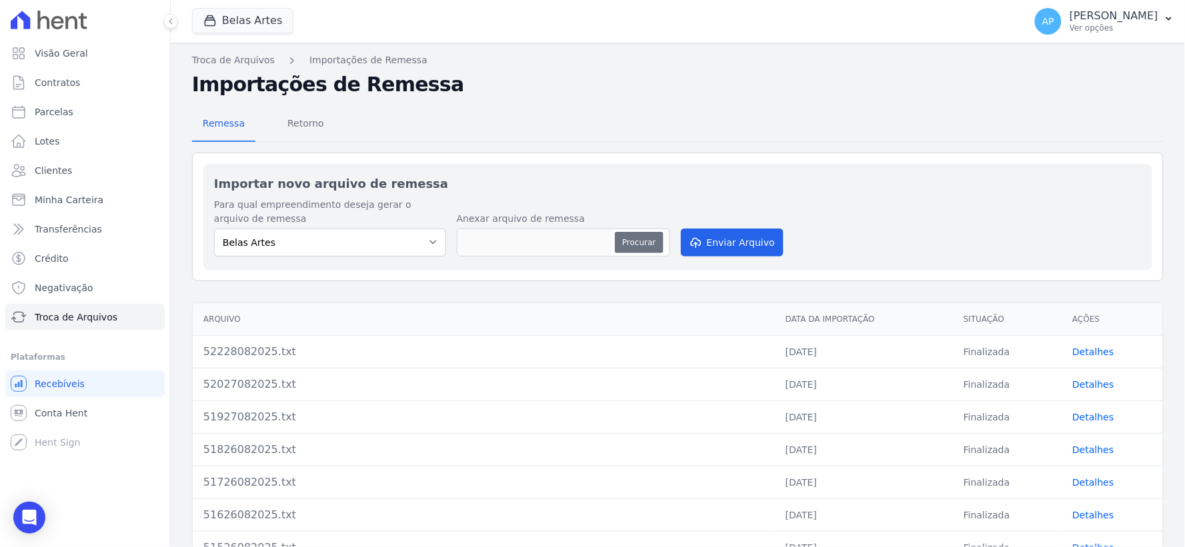
click at [642, 244] on button "Procurar" at bounding box center [639, 242] width 48 height 21
type input "52328082025.TXT"
click at [719, 248] on button "Enviar Arquivo" at bounding box center [732, 243] width 103 height 28
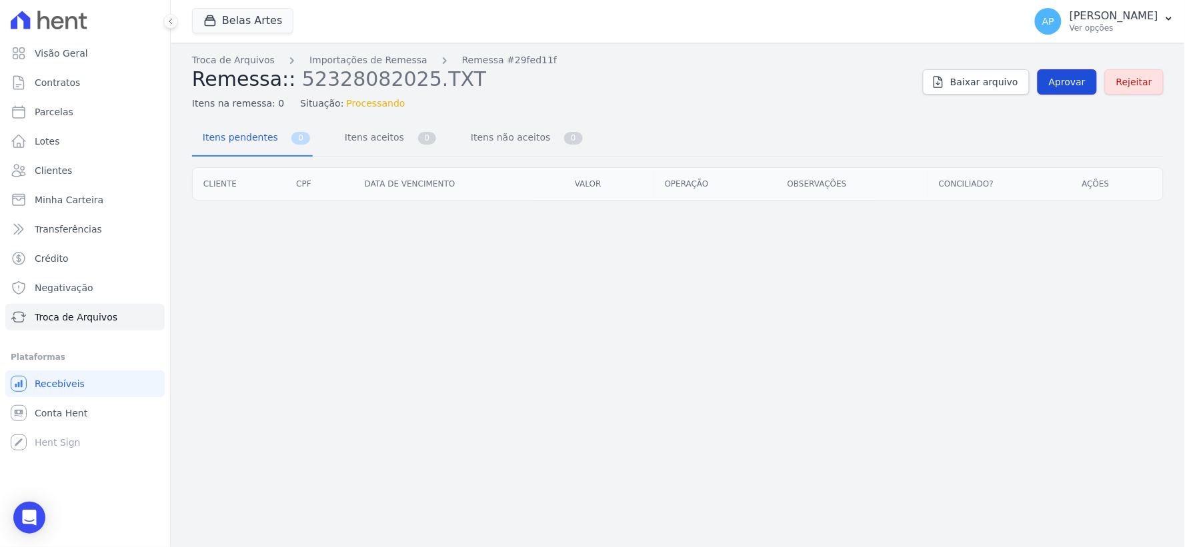
click at [1052, 81] on link "Aprovar" at bounding box center [1067, 81] width 59 height 25
click at [1070, 79] on span "Aprovar" at bounding box center [1067, 81] width 37 height 13
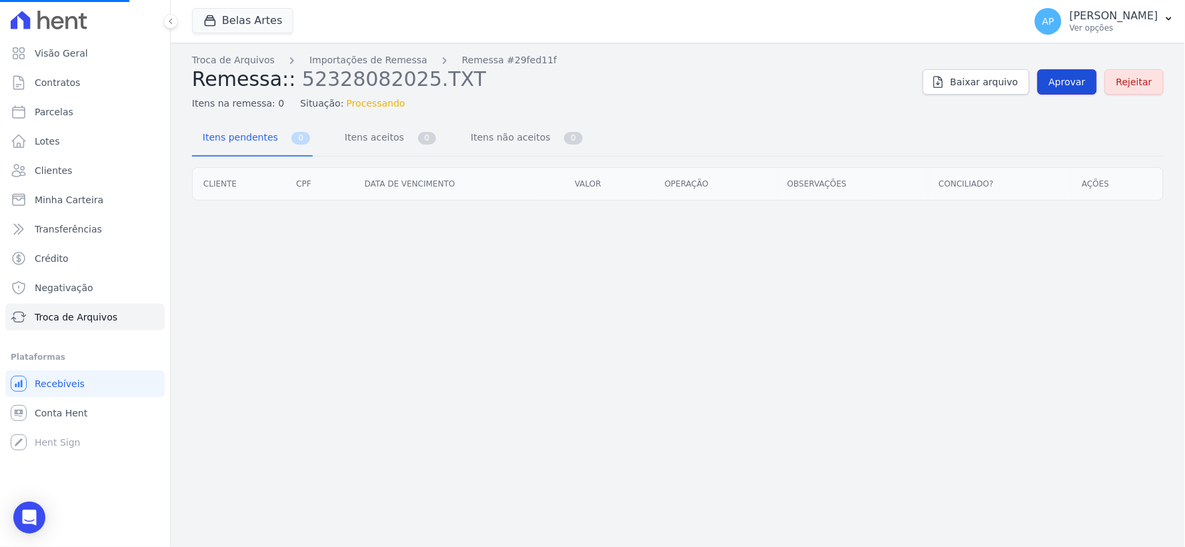
click at [1070, 79] on span "Aprovar" at bounding box center [1067, 81] width 37 height 13
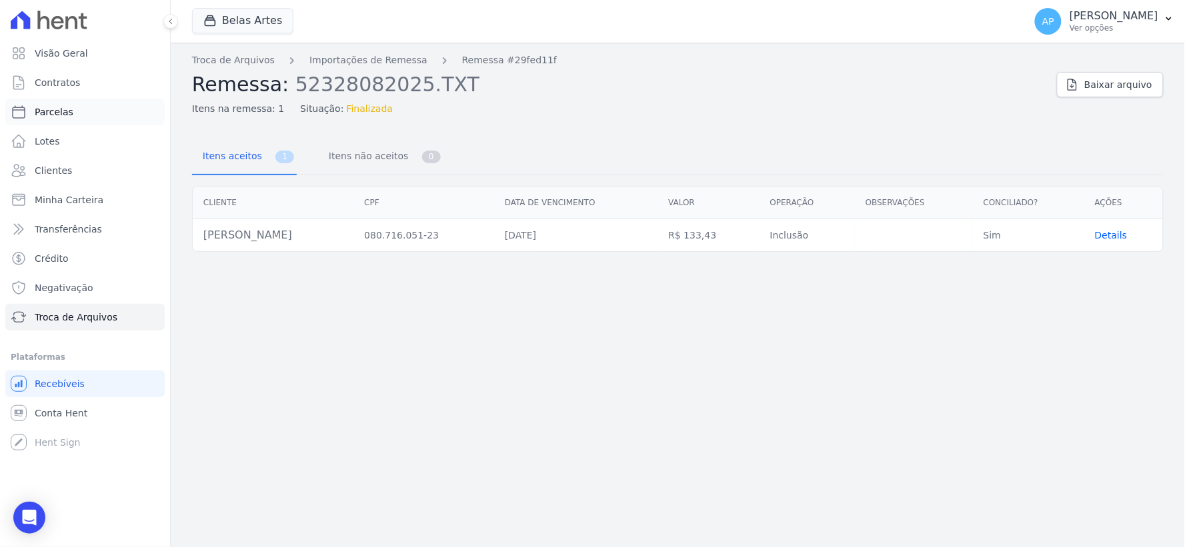
click at [64, 111] on span "Parcelas" at bounding box center [54, 111] width 39 height 13
select select
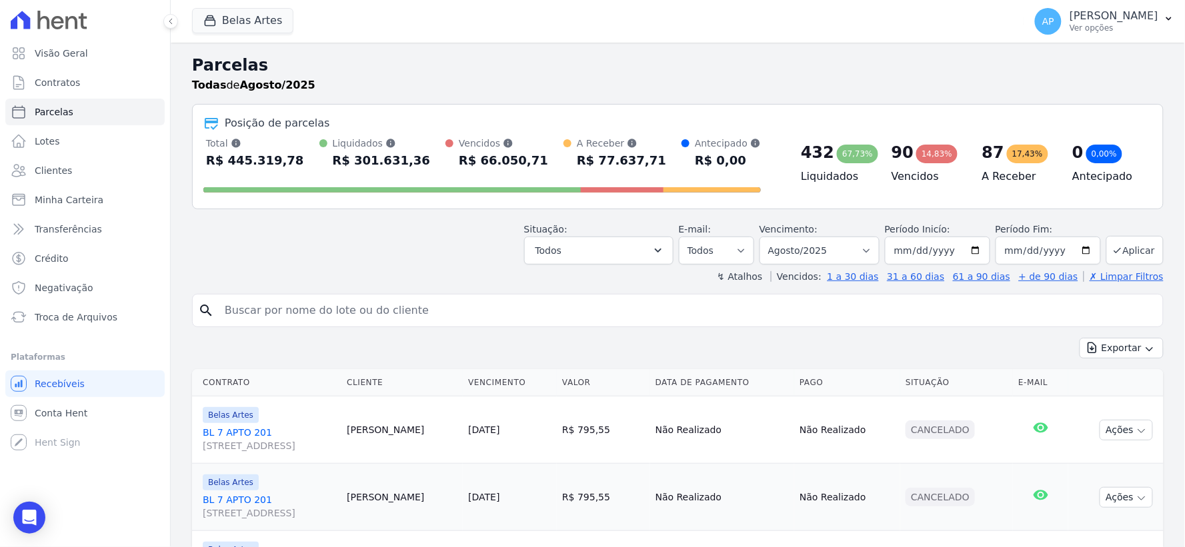
click at [315, 303] on input "search" at bounding box center [687, 310] width 941 height 27
type input "erica"
select select
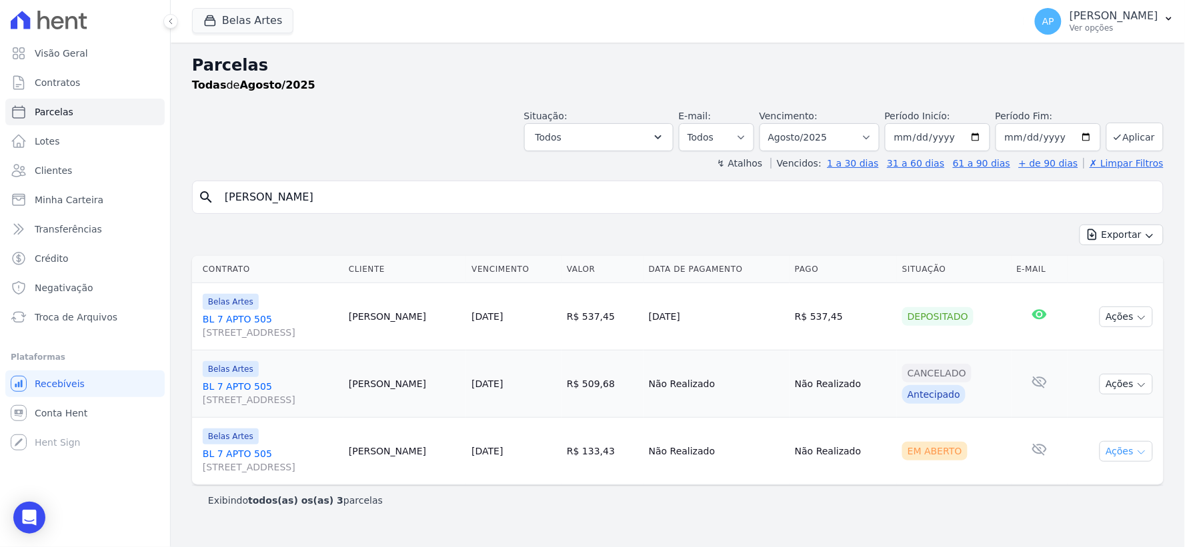
click at [1141, 460] on button "Ações" at bounding box center [1126, 451] width 53 height 21
click at [1101, 481] on link "Ver boleto" at bounding box center [1121, 482] width 128 height 25
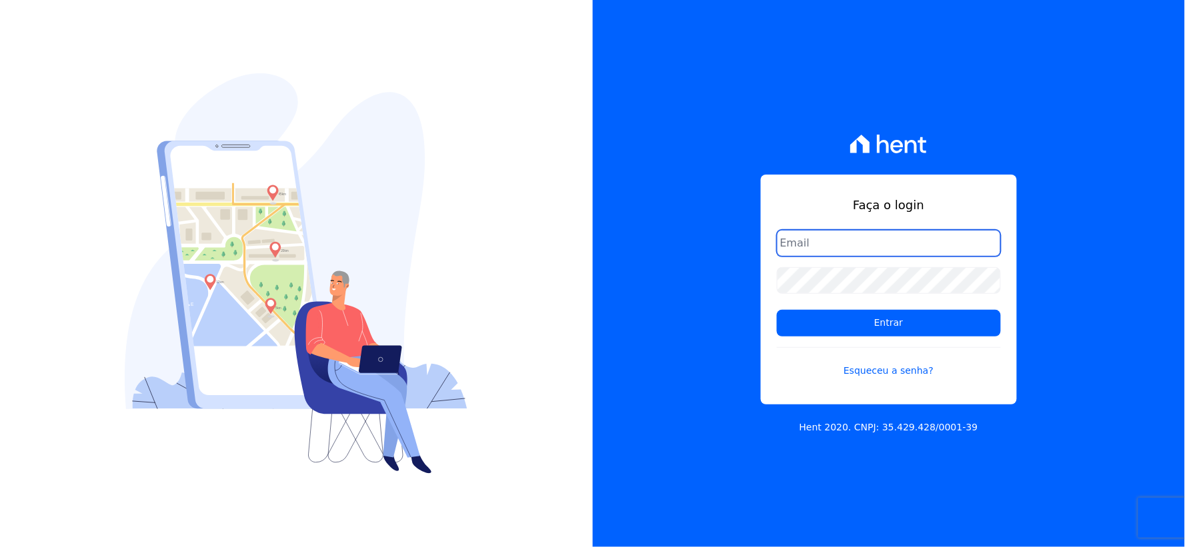
click at [883, 250] on input "email" at bounding box center [889, 243] width 224 height 27
type input "[EMAIL_ADDRESS][DOMAIN_NAME]"
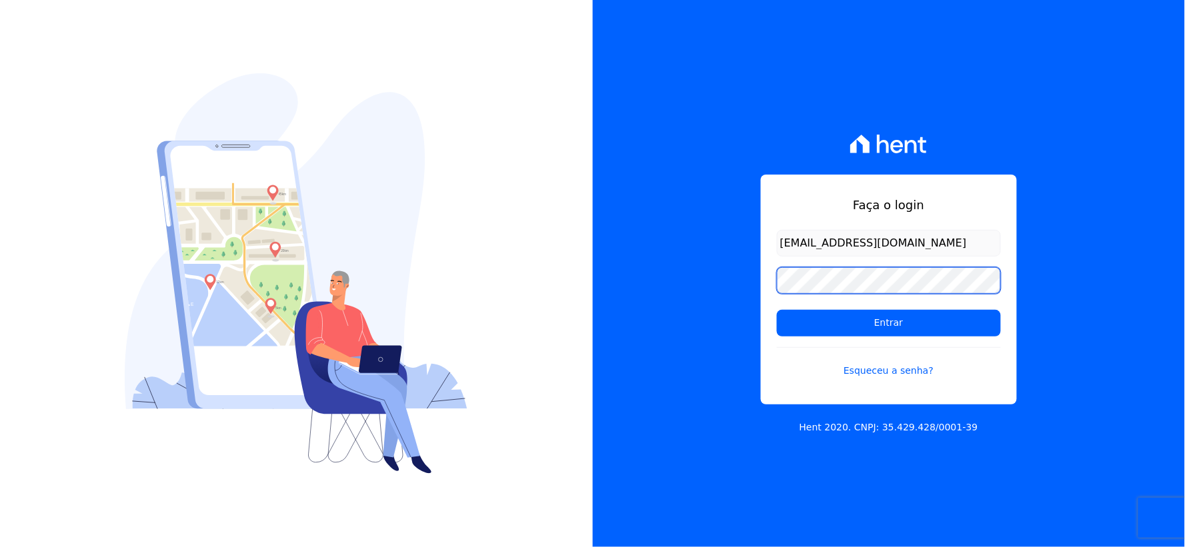
click at [545, 275] on div "Faça o login rh@cesariengenharia.com.br Entrar Esqueceu a senha? Hent 2020. CNP…" at bounding box center [592, 273] width 1185 height 547
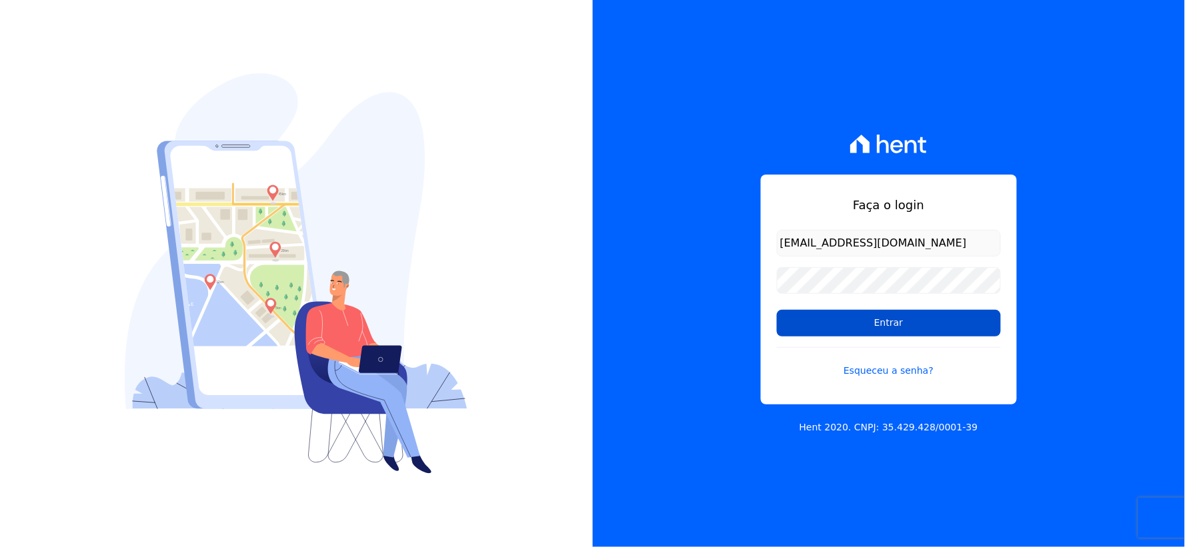
click at [803, 324] on input "Entrar" at bounding box center [889, 323] width 224 height 27
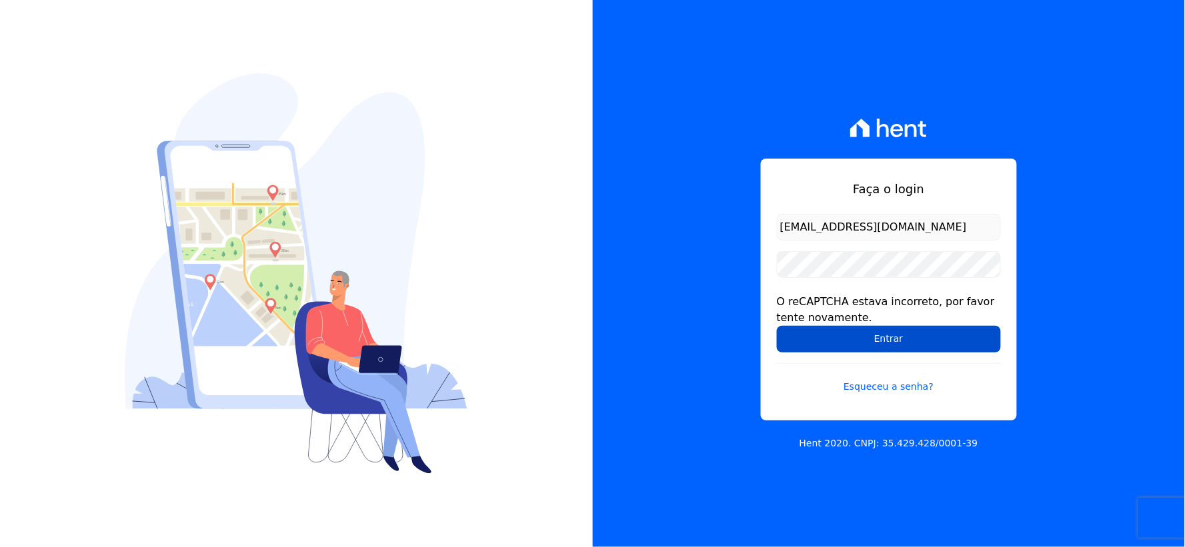
click at [815, 329] on input "Entrar" at bounding box center [889, 339] width 224 height 27
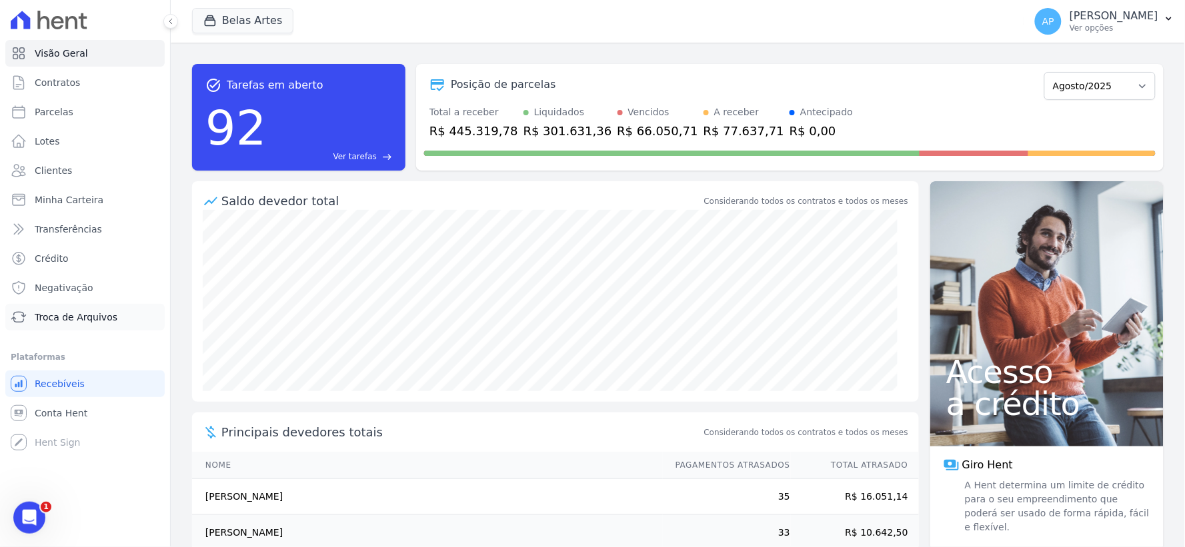
click at [49, 308] on link "Troca de Arquivos" at bounding box center [84, 317] width 159 height 27
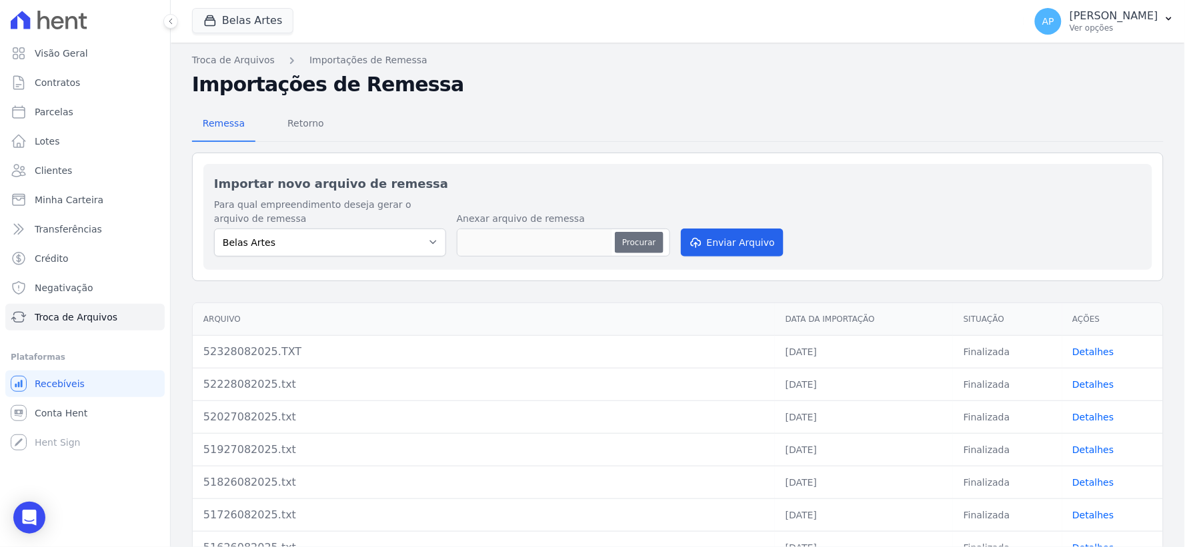
click at [624, 238] on button "Procurar" at bounding box center [639, 242] width 48 height 21
type input "52428082025.txt"
click at [707, 237] on button "Enviar Arquivo" at bounding box center [732, 243] width 103 height 28
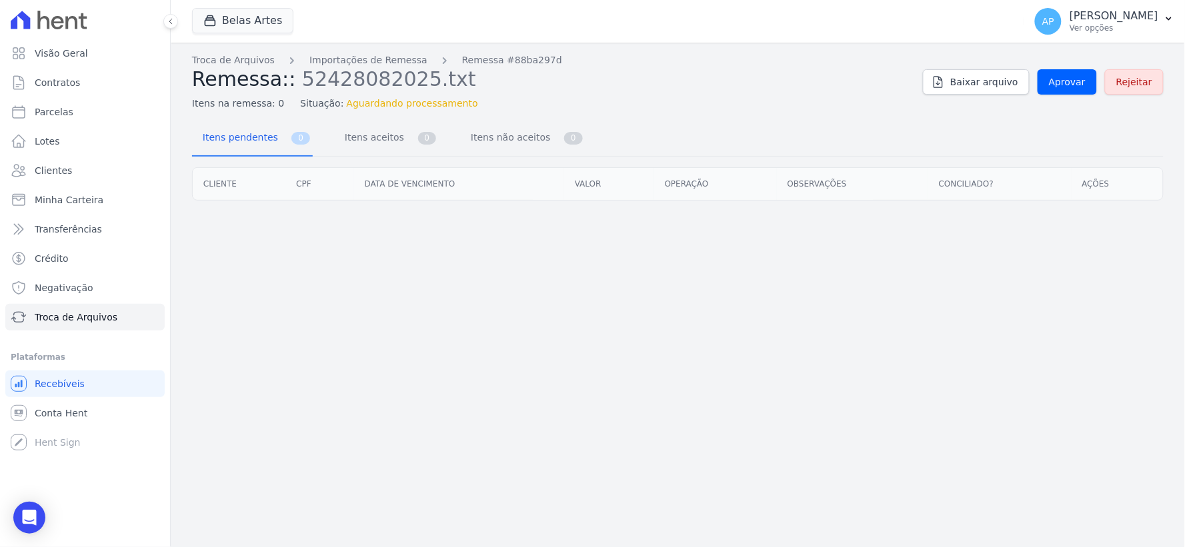
click at [1086, 96] on div "Troca de Arquivos Importações de Remessa Remessa #88ba297d Remessa:: 5242808202…" at bounding box center [678, 81] width 972 height 57
click at [1082, 88] on span "Aprovar" at bounding box center [1067, 81] width 37 height 13
click at [1080, 85] on span "Aprovar" at bounding box center [1067, 81] width 37 height 13
click at [1074, 82] on span "Aprovar" at bounding box center [1067, 81] width 37 height 13
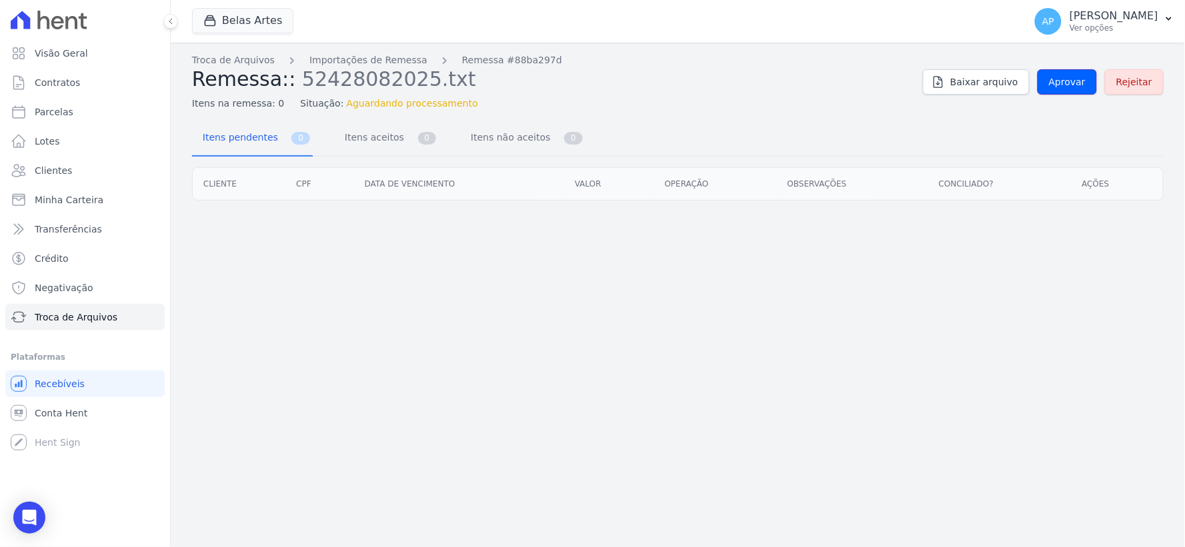
click at [1074, 82] on span "Aprovar" at bounding box center [1067, 81] width 37 height 13
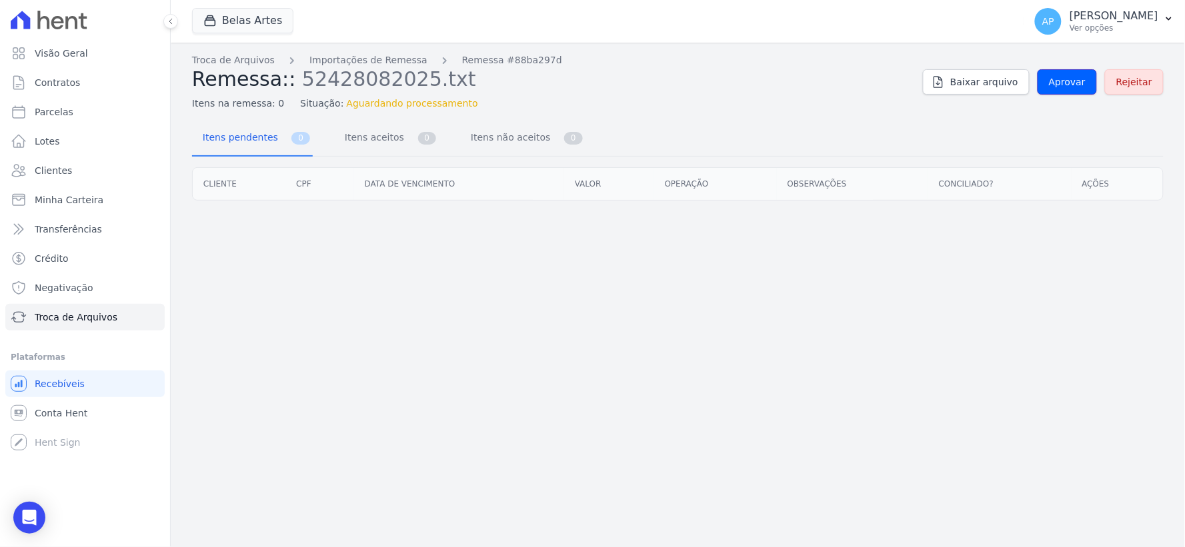
click at [1074, 82] on span "Aprovar" at bounding box center [1067, 81] width 37 height 13
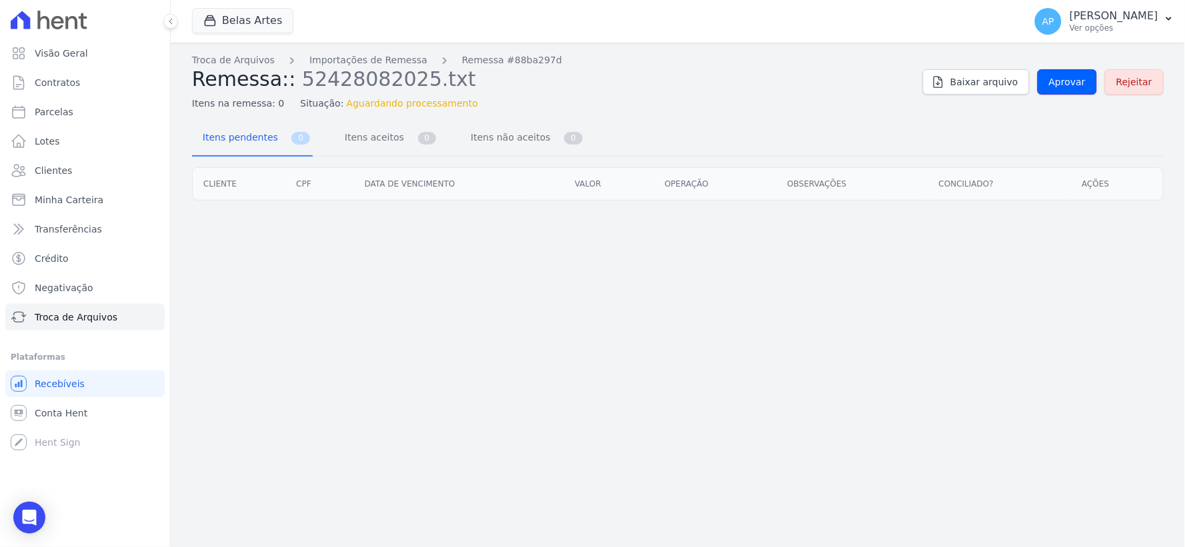
click at [1074, 82] on span "Aprovar" at bounding box center [1067, 81] width 37 height 13
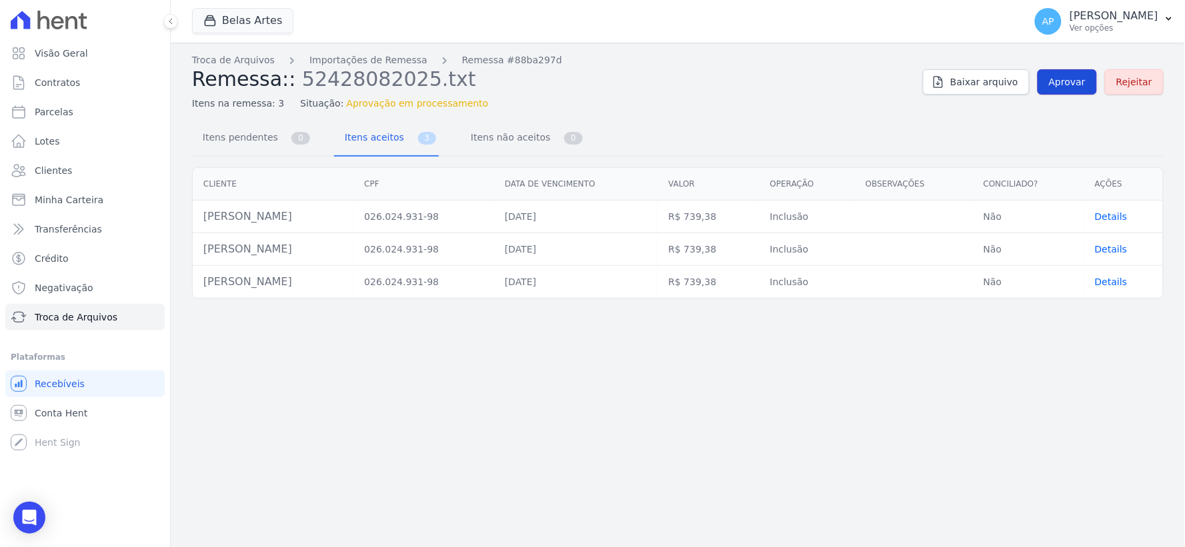
click at [1075, 84] on span "Aprovar" at bounding box center [1067, 81] width 37 height 13
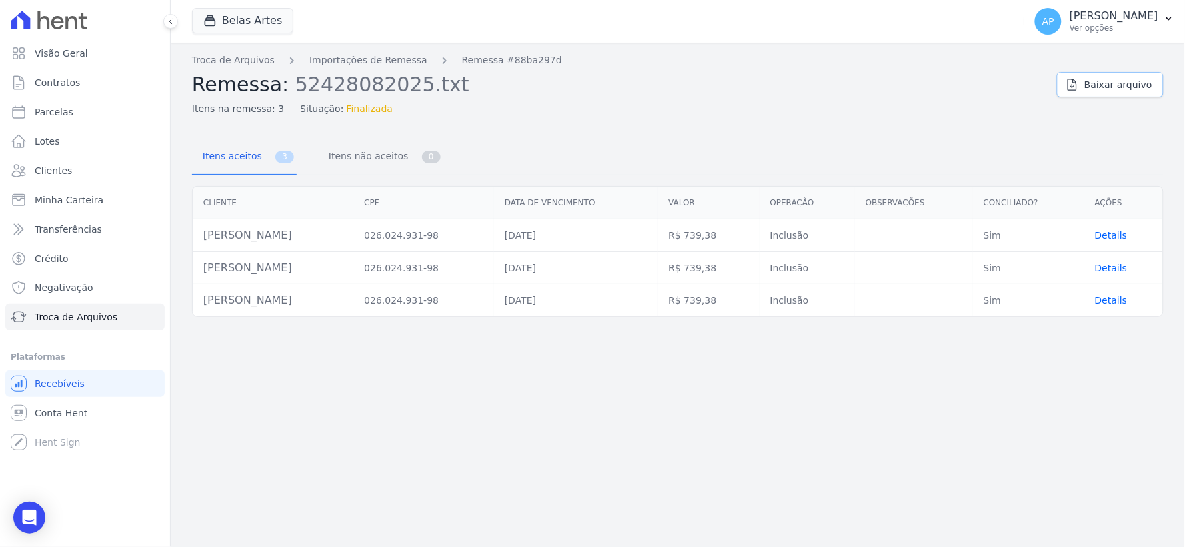
click at [1074, 83] on icon at bounding box center [1072, 84] width 13 height 13
click at [59, 113] on span "Parcelas" at bounding box center [54, 111] width 39 height 13
select select
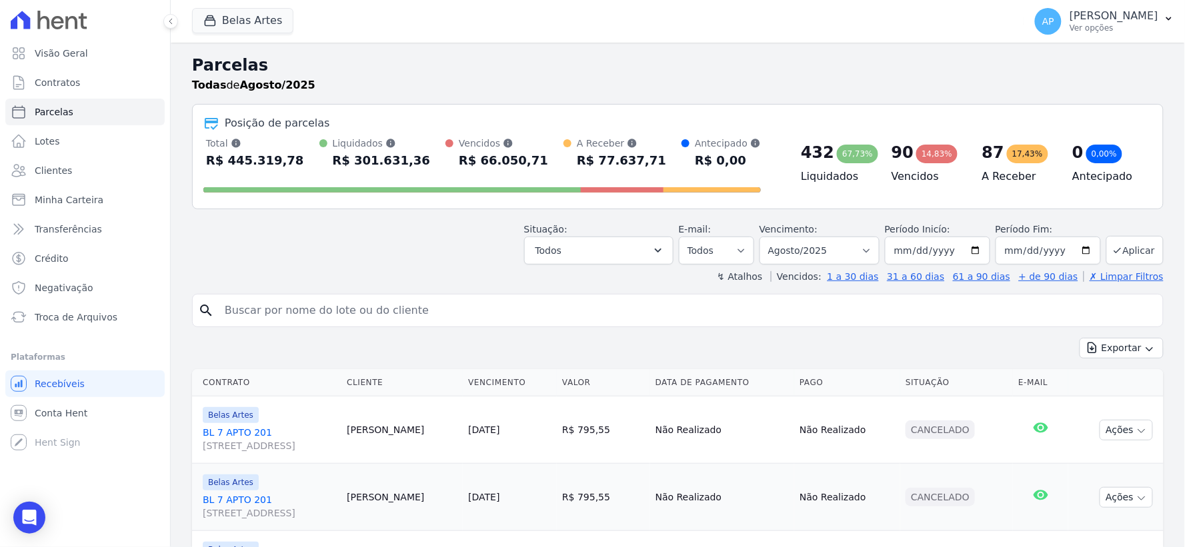
click at [372, 305] on input "search" at bounding box center [687, 310] width 941 height 27
paste input "[PERSON_NAME]"
type input "[PERSON_NAME]"
select select
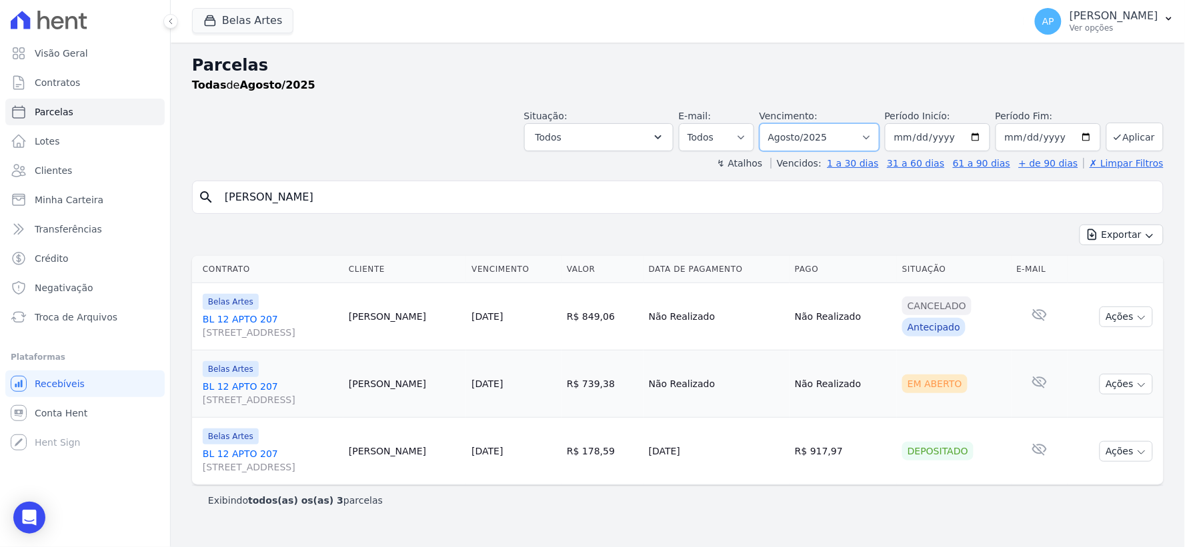
click at [879, 134] on select "[GEOGRAPHIC_DATA] por período ──────── Todos os meses Setembro/2022 Outubro/202…" at bounding box center [819, 137] width 120 height 28
select select "09/2025"
click at [779, 123] on select "[GEOGRAPHIC_DATA] por período ──────── Todos os meses Setembro/2022 Outubro/202…" at bounding box center [819, 137] width 120 height 28
select select
click at [1134, 451] on button "Ações" at bounding box center [1126, 451] width 53 height 21
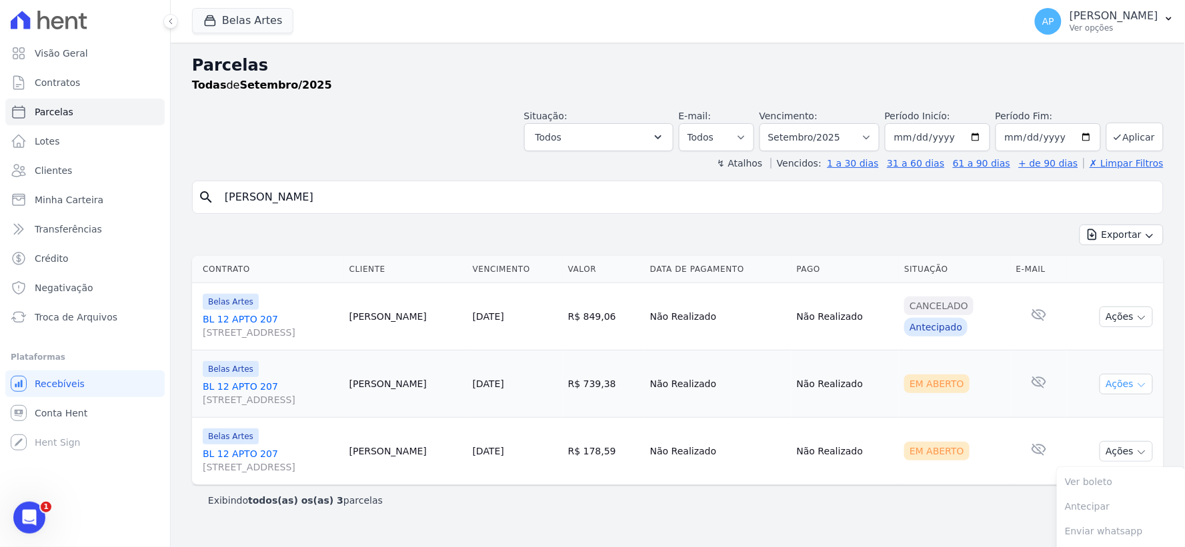
click at [1115, 383] on button "Ações" at bounding box center [1126, 384] width 53 height 21
click at [1094, 415] on link "Ver boleto" at bounding box center [1121, 415] width 128 height 25
click at [854, 141] on select "[GEOGRAPHIC_DATA] por período ──────── Todos os meses Setembro/2022 Outubro/202…" at bounding box center [819, 137] width 120 height 28
select select "10/2025"
click at [779, 123] on select "[GEOGRAPHIC_DATA] por período ──────── Todos os meses Setembro/2022 Outubro/202…" at bounding box center [819, 137] width 120 height 28
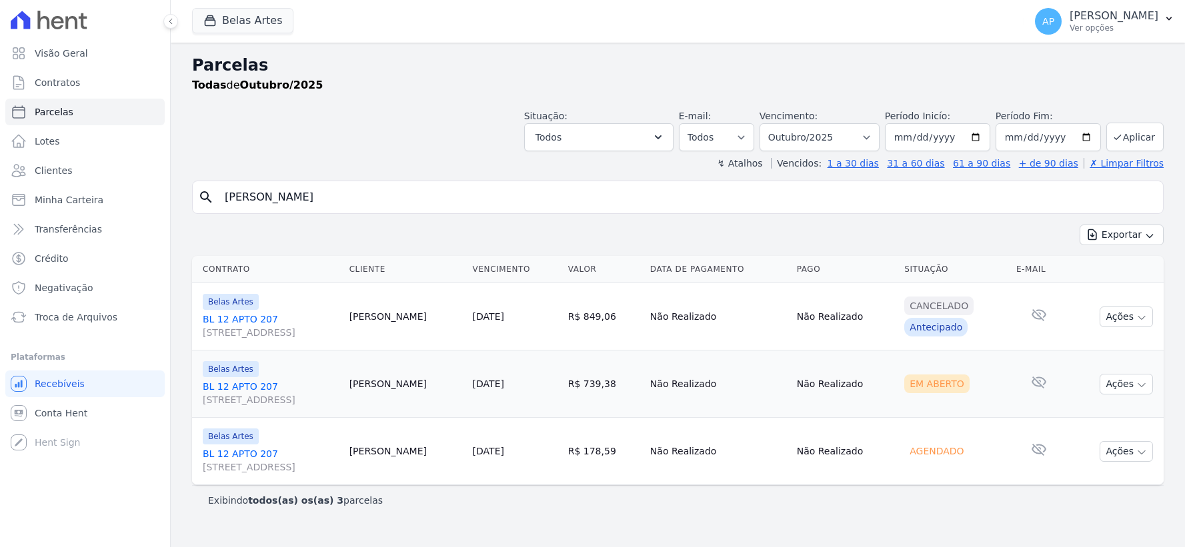
select select
click at [1123, 382] on button "Ações" at bounding box center [1126, 384] width 53 height 21
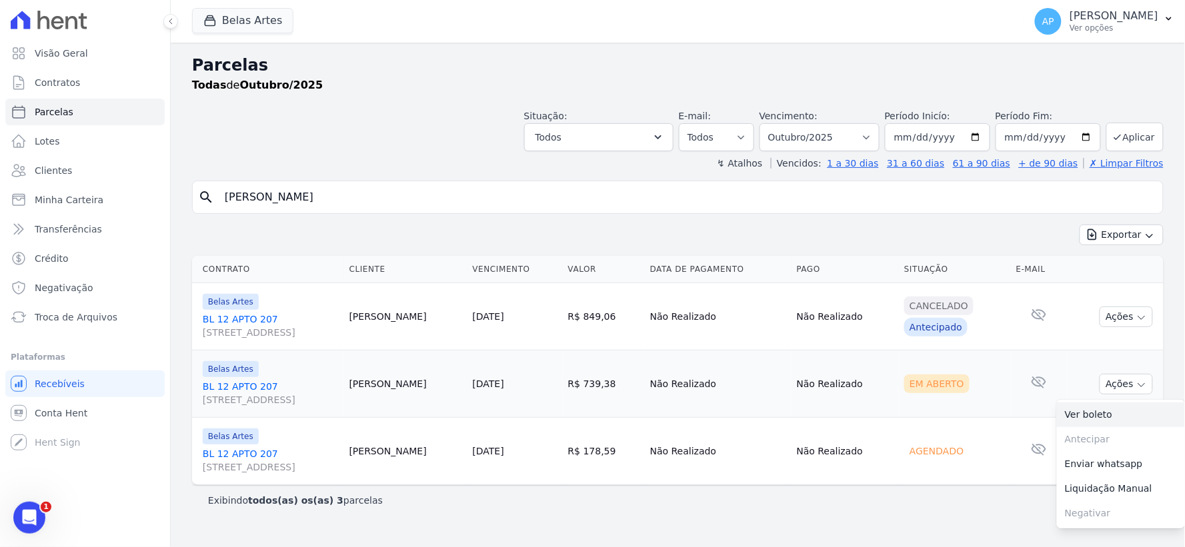
click at [1091, 419] on link "Ver boleto" at bounding box center [1121, 415] width 128 height 25
click at [827, 143] on select "[GEOGRAPHIC_DATA] por período ──────── Todos os meses Setembro/2022 Outubro/202…" at bounding box center [819, 137] width 120 height 28
select select "12/2025"
click at [779, 123] on select "[GEOGRAPHIC_DATA] por período ──────── Todos os meses Setembro/2022 Outubro/202…" at bounding box center [819, 137] width 120 height 28
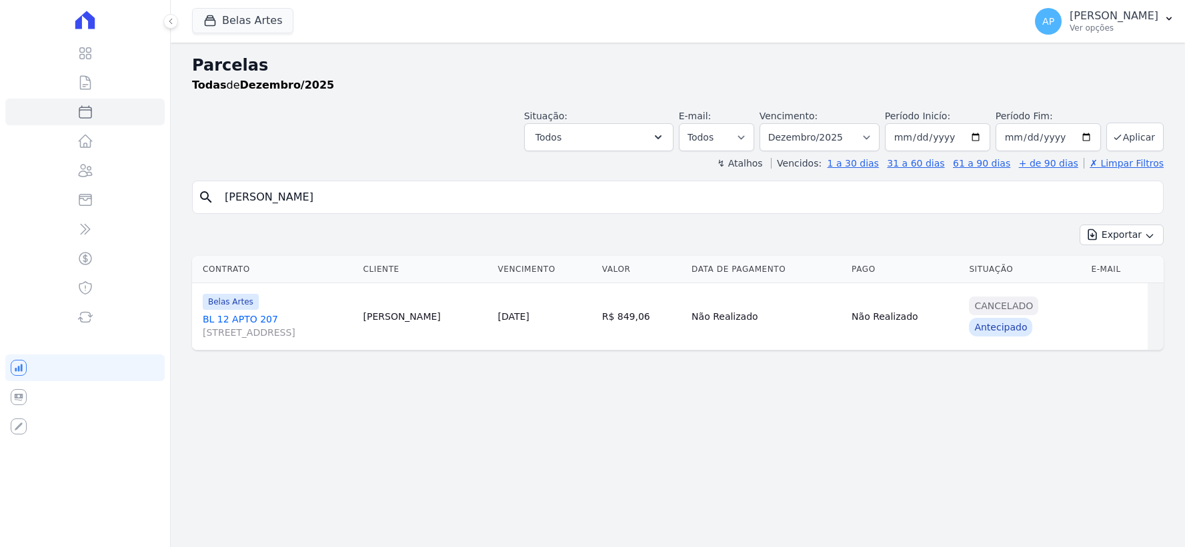
select select
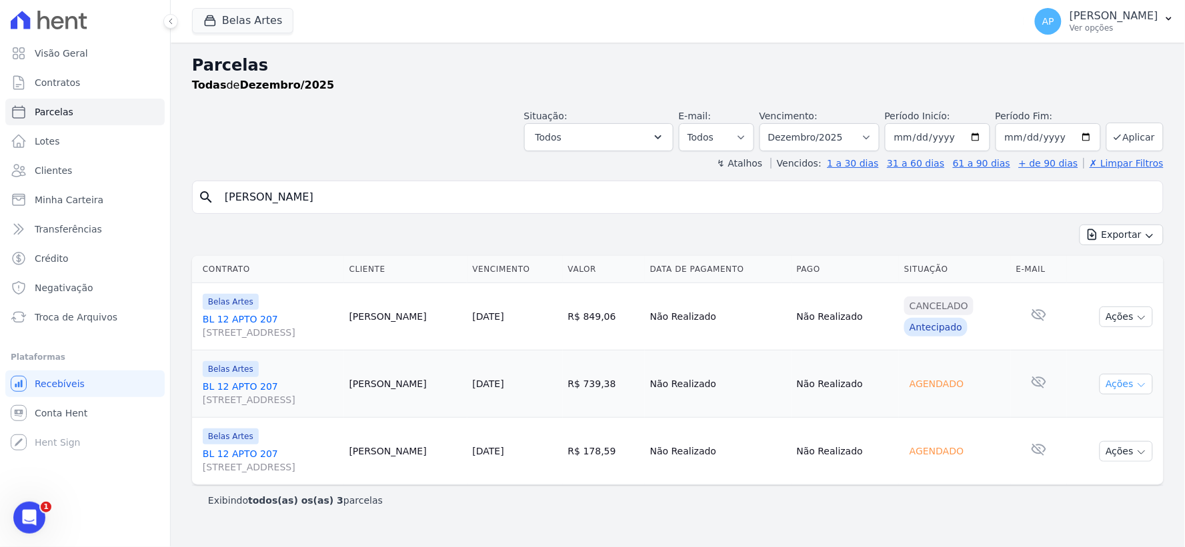
click at [1114, 379] on button "Ações" at bounding box center [1126, 384] width 53 height 21
click at [842, 139] on select "[GEOGRAPHIC_DATA] por período ──────── Todos os meses Setembro/2022 Outubro/202…" at bounding box center [819, 137] width 120 height 28
select select "11/2025"
click at [779, 123] on select "[GEOGRAPHIC_DATA] por período ──────── Todos os meses Setembro/2022 Outubro/202…" at bounding box center [819, 137] width 120 height 28
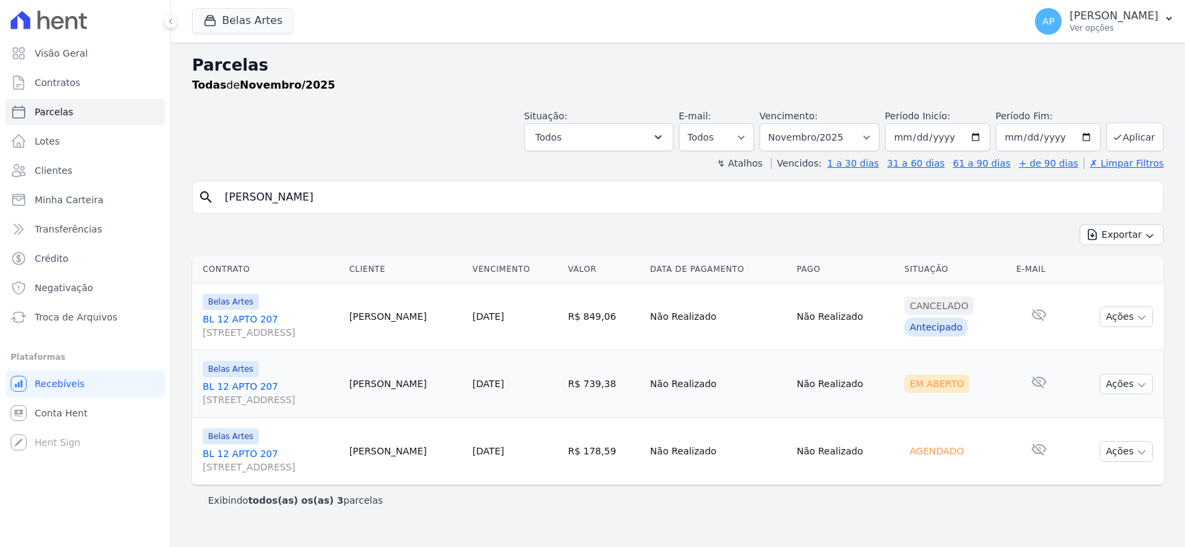
select select
click at [1121, 394] on button "Ações" at bounding box center [1126, 384] width 53 height 21
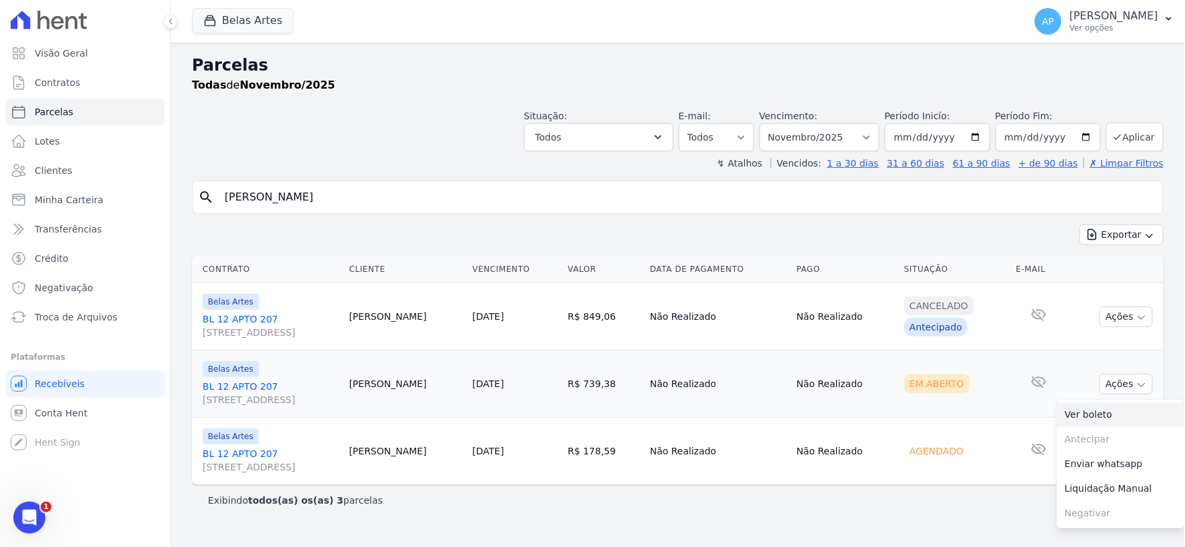
click at [1092, 417] on link "Ver boleto" at bounding box center [1121, 415] width 128 height 25
click at [64, 321] on span "Troca de Arquivos" at bounding box center [76, 317] width 83 height 13
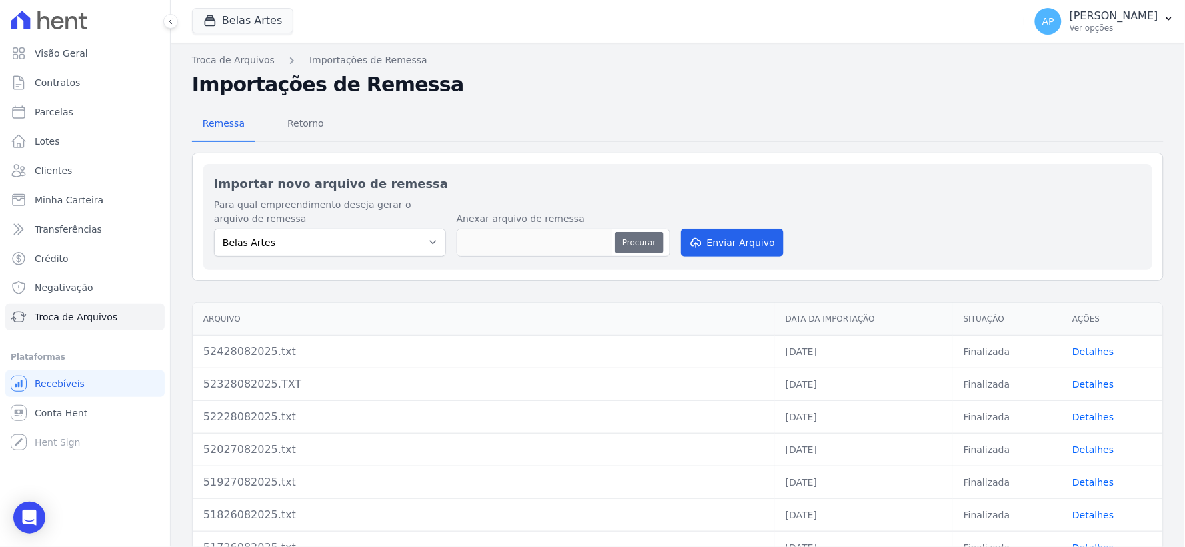
click at [640, 232] on button "Procurar" at bounding box center [639, 242] width 48 height 21
type input "52528082025.txt"
click at [730, 224] on div "Para qual empreendimento deseja gerar o arquivo de remessa Belas Artes Anexar a…" at bounding box center [678, 228] width 928 height 61
click at [709, 250] on button "Enviar Arquivo" at bounding box center [732, 243] width 103 height 28
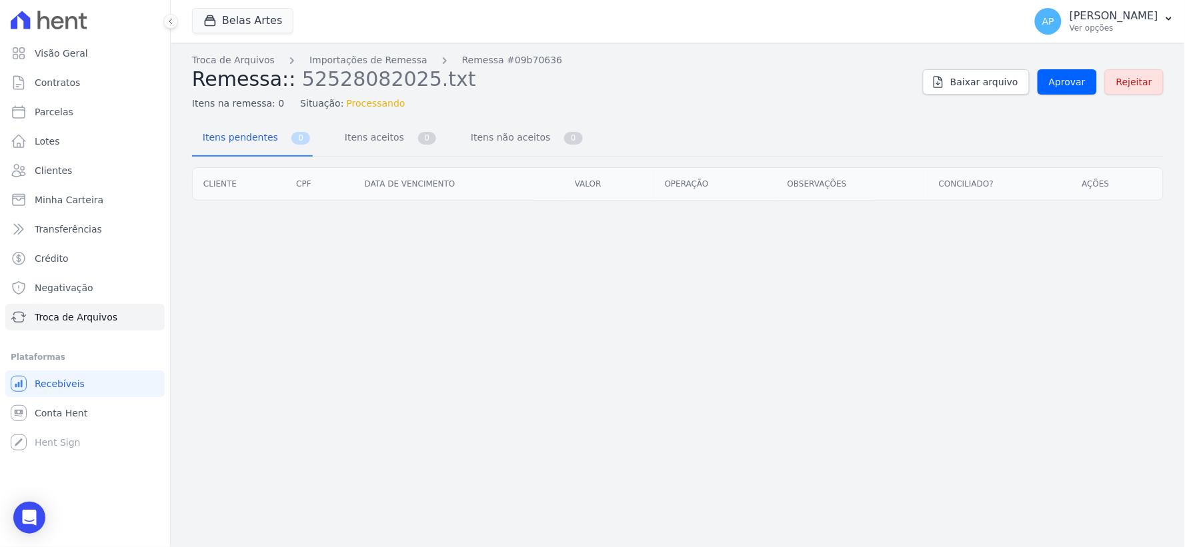
click at [708, 251] on div "Troca de Arquivos Importações de Remessa Remessa #09b70636 Remessa:: 5252808202…" at bounding box center [678, 295] width 1014 height 505
click at [1062, 73] on link "Aprovar" at bounding box center [1067, 81] width 59 height 25
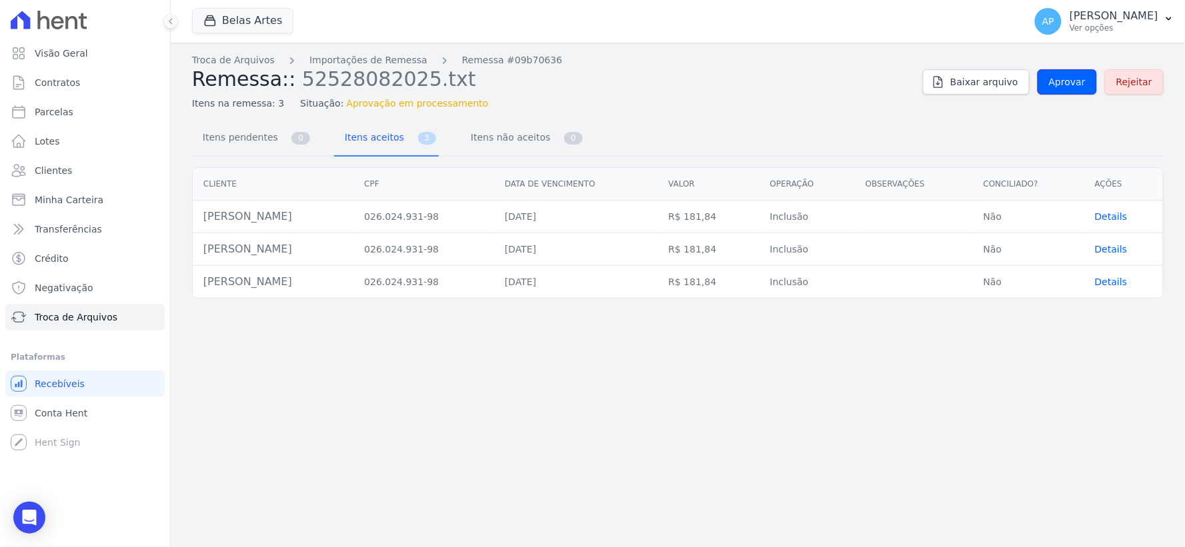
click at [1062, 73] on link "Aprovar" at bounding box center [1067, 81] width 59 height 25
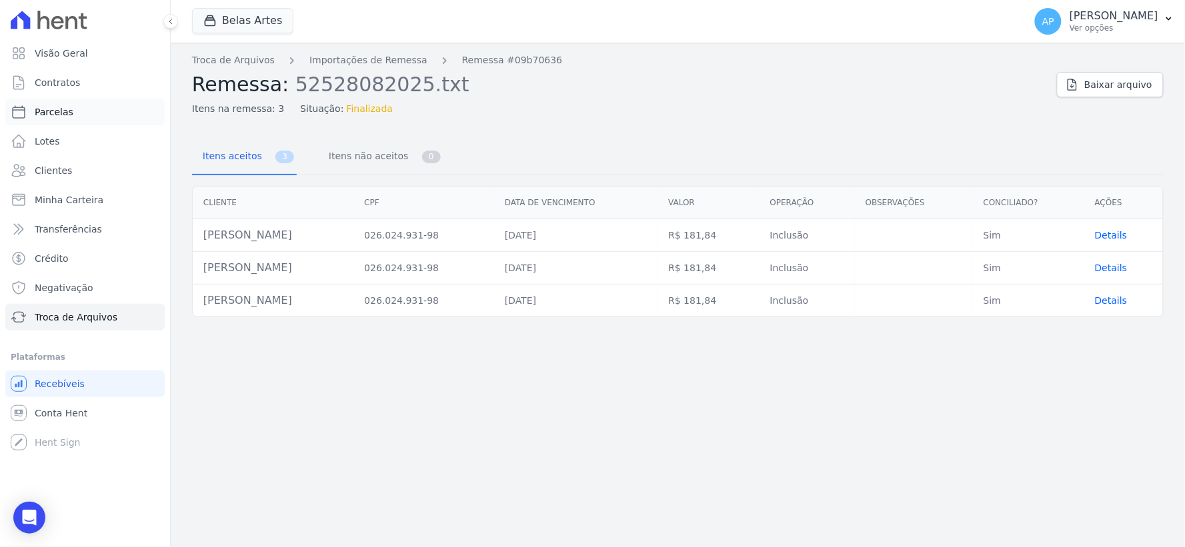
click at [63, 109] on span "Parcelas" at bounding box center [54, 111] width 39 height 13
select select
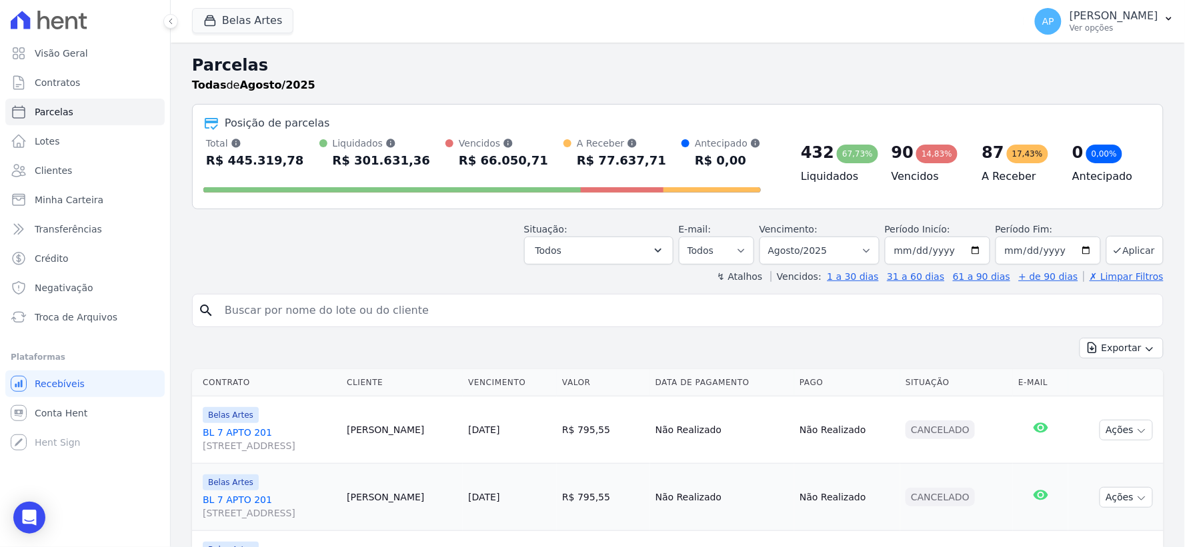
click at [408, 309] on input "search" at bounding box center [687, 310] width 941 height 27
paste input "[PERSON_NAME]"
type input "Danyeli ayumi Sotoma Arguelo"
click at [587, 360] on div "Exportar Exportar PDF Exportar CSV" at bounding box center [678, 353] width 972 height 31
click at [852, 249] on select "[GEOGRAPHIC_DATA] por período ──────── Todos os meses Setembro/2022 Outubro/202…" at bounding box center [819, 251] width 120 height 28
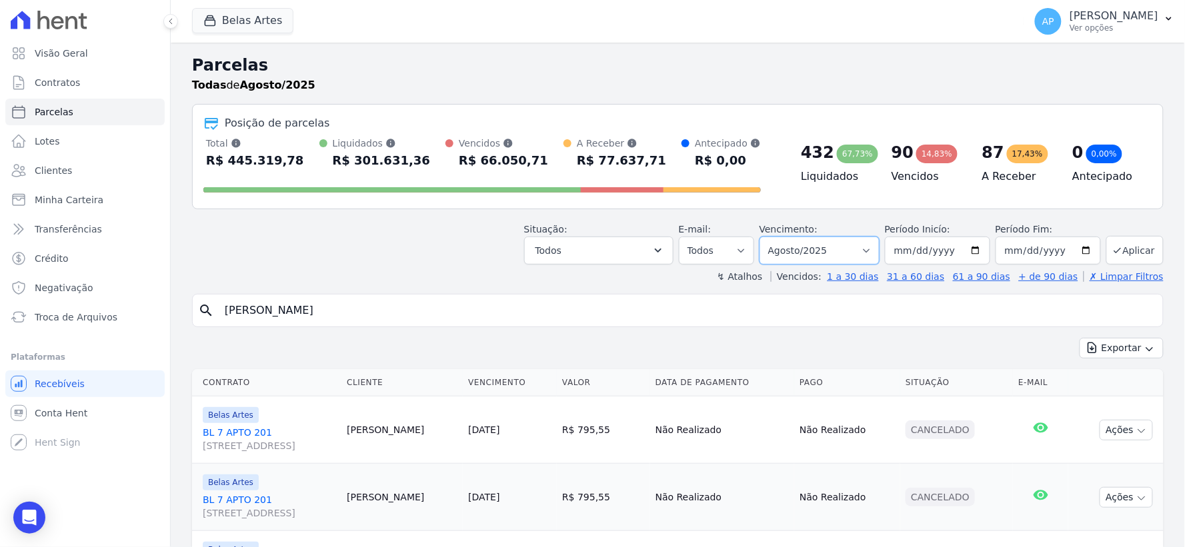
select select "10/2025"
click at [768, 237] on select "[GEOGRAPHIC_DATA] por período ──────── Todos os meses Setembro/2022 Outubro/202…" at bounding box center [819, 251] width 120 height 28
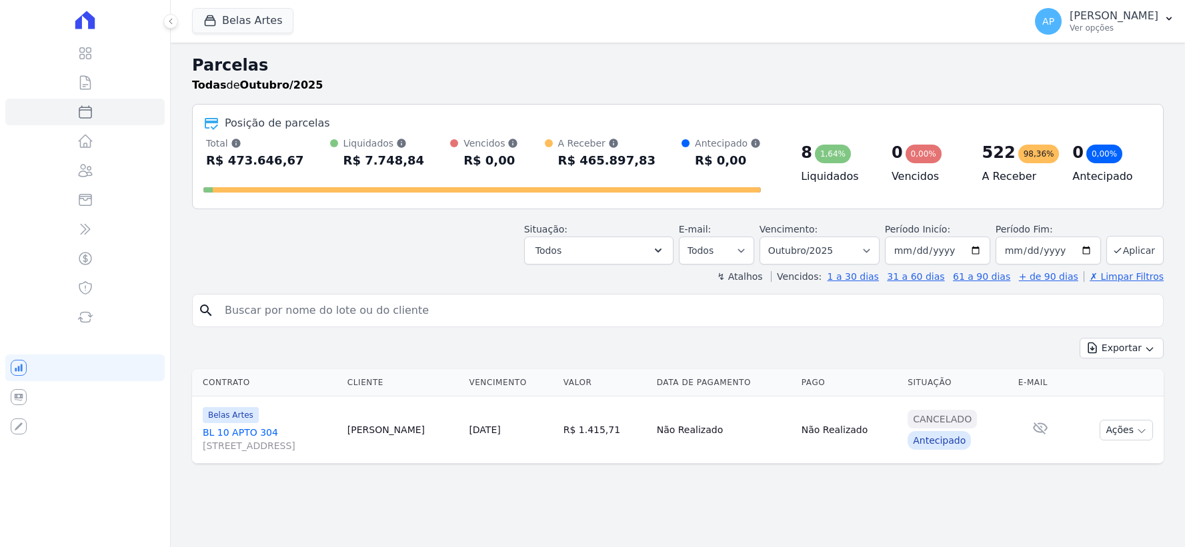
select select
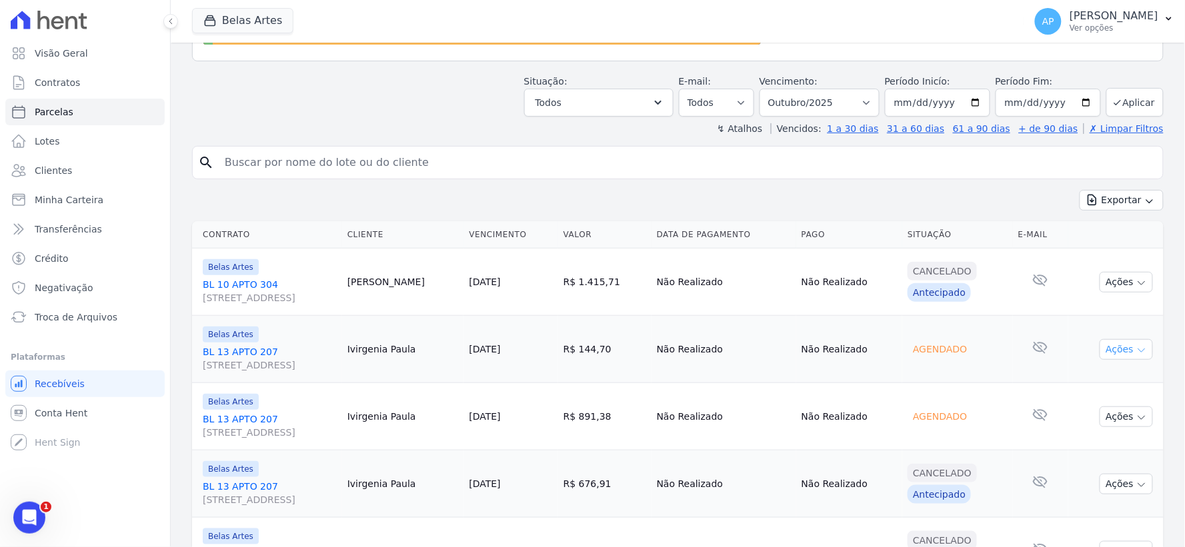
click at [1108, 351] on button "Ações" at bounding box center [1126, 349] width 53 height 21
click at [1078, 408] on link "Antecipar" at bounding box center [1121, 405] width 128 height 25
click at [1078, 329] on td "Ações Ver boleto Não é possível visualizar o boleto de um pagamento agendado [G…" at bounding box center [1115, 349] width 95 height 67
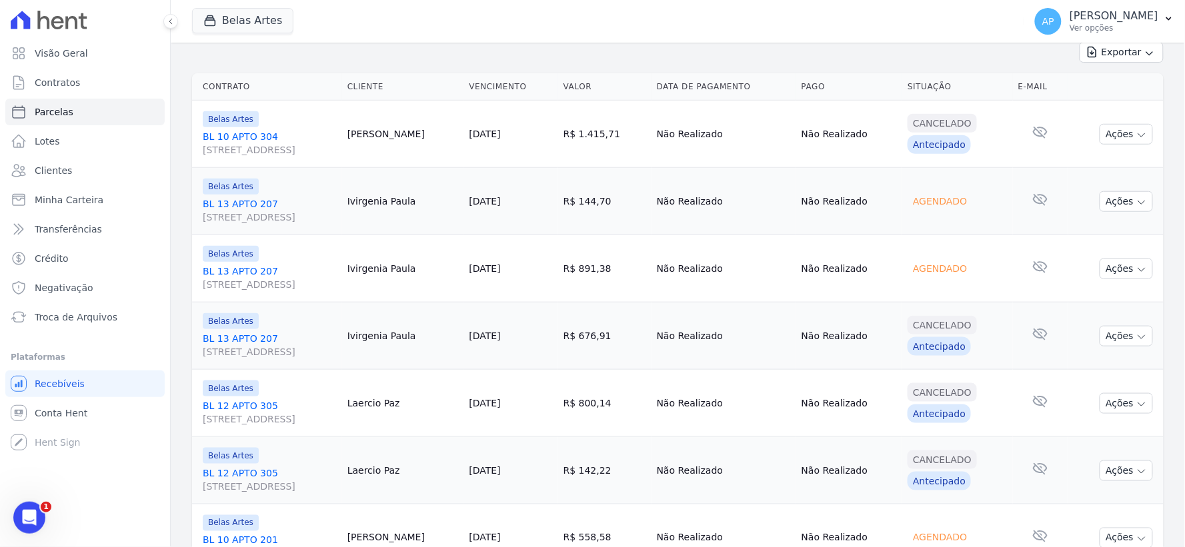
scroll to position [444, 0]
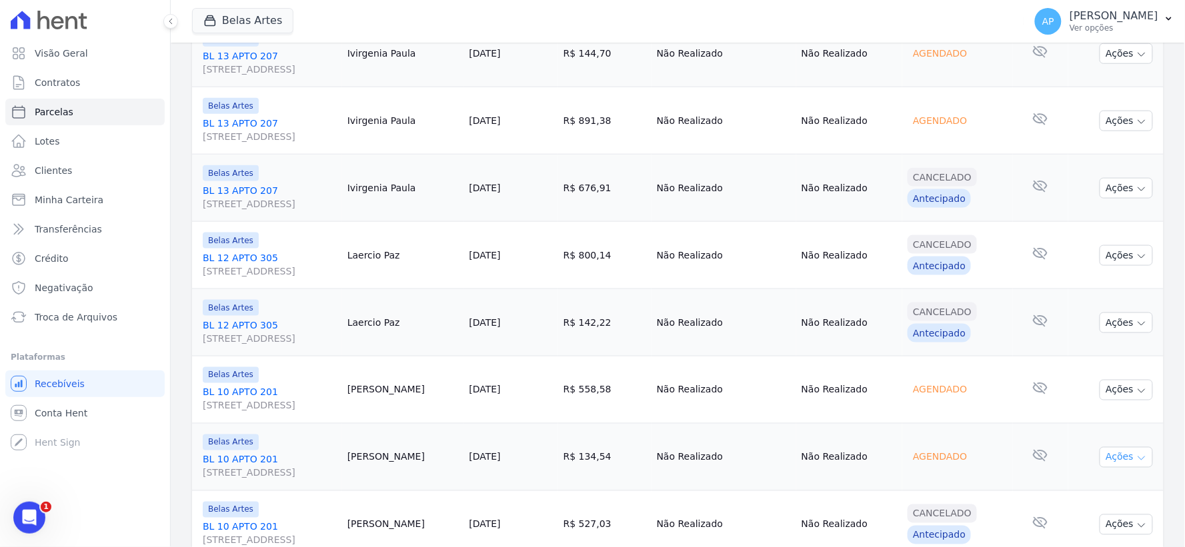
click at [1121, 462] on button "Ações" at bounding box center [1126, 457] width 53 height 21
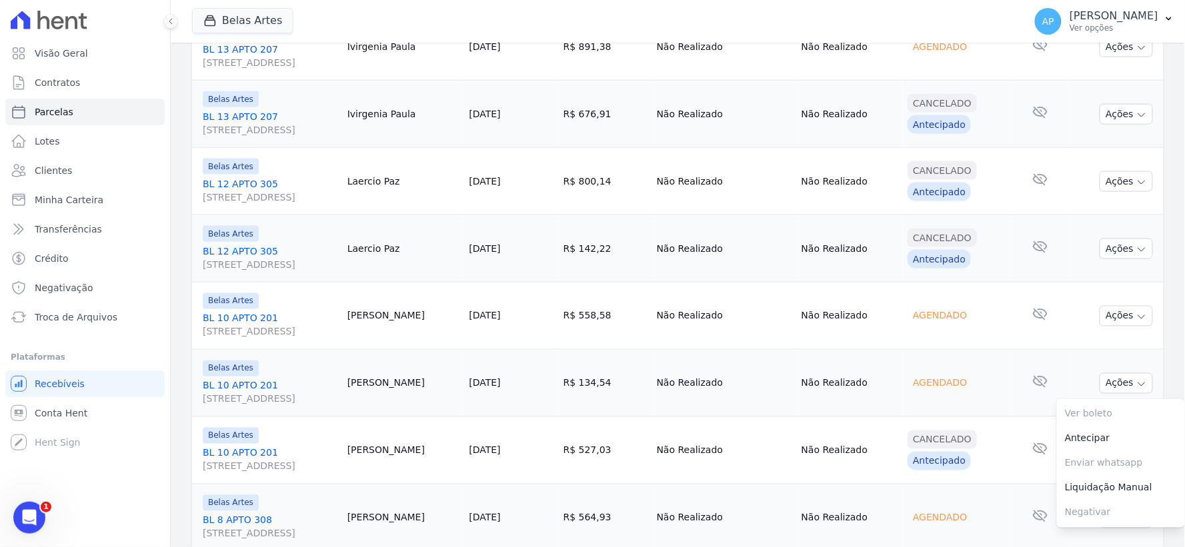
click at [1013, 477] on td "Nenhum e-mail lido" at bounding box center [1040, 450] width 55 height 67
click at [1100, 385] on button "Ações" at bounding box center [1126, 383] width 53 height 21
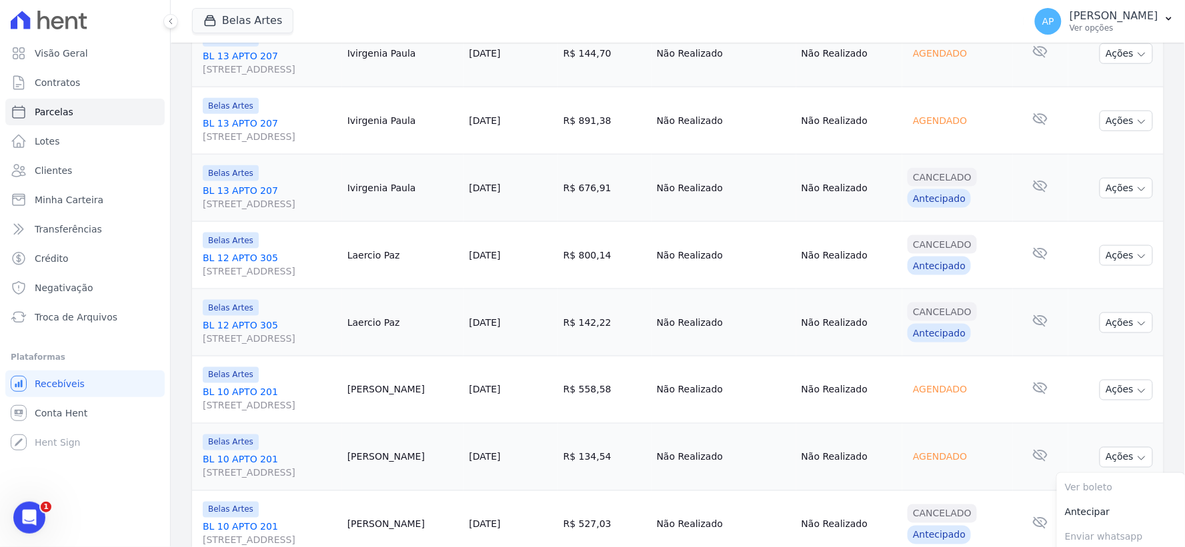
scroll to position [148, 0]
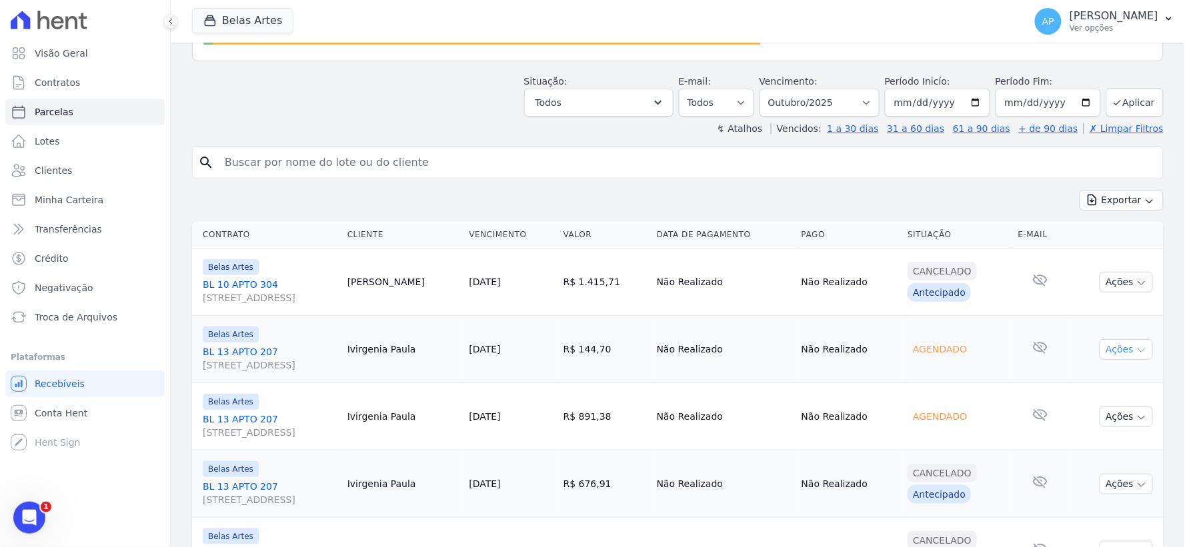
click at [1103, 343] on button "Ações" at bounding box center [1126, 349] width 53 height 21
click at [980, 391] on td "Agendado" at bounding box center [957, 416] width 111 height 67
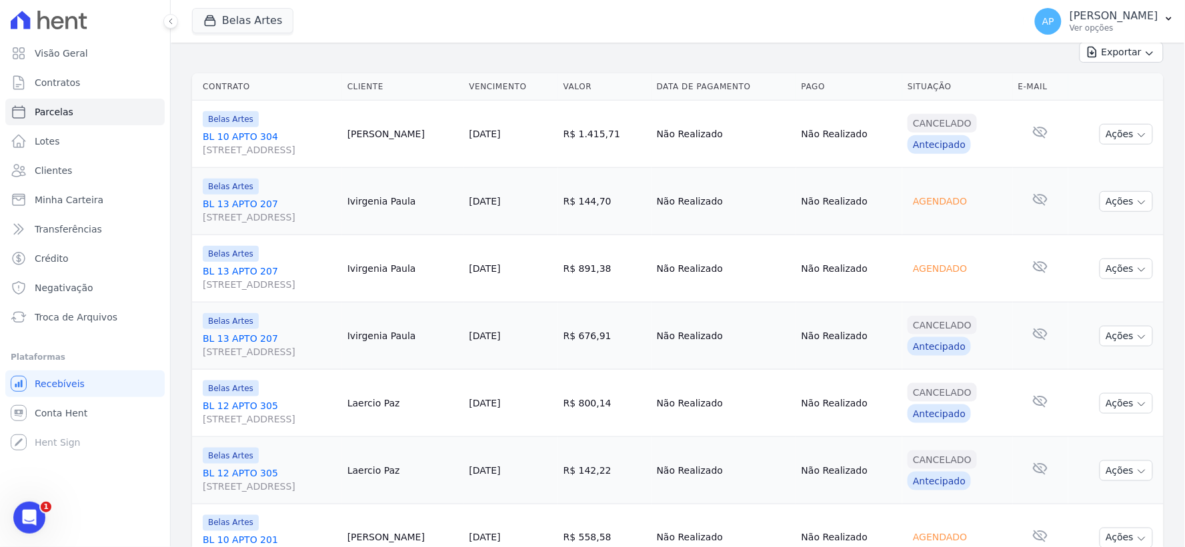
scroll to position [444, 0]
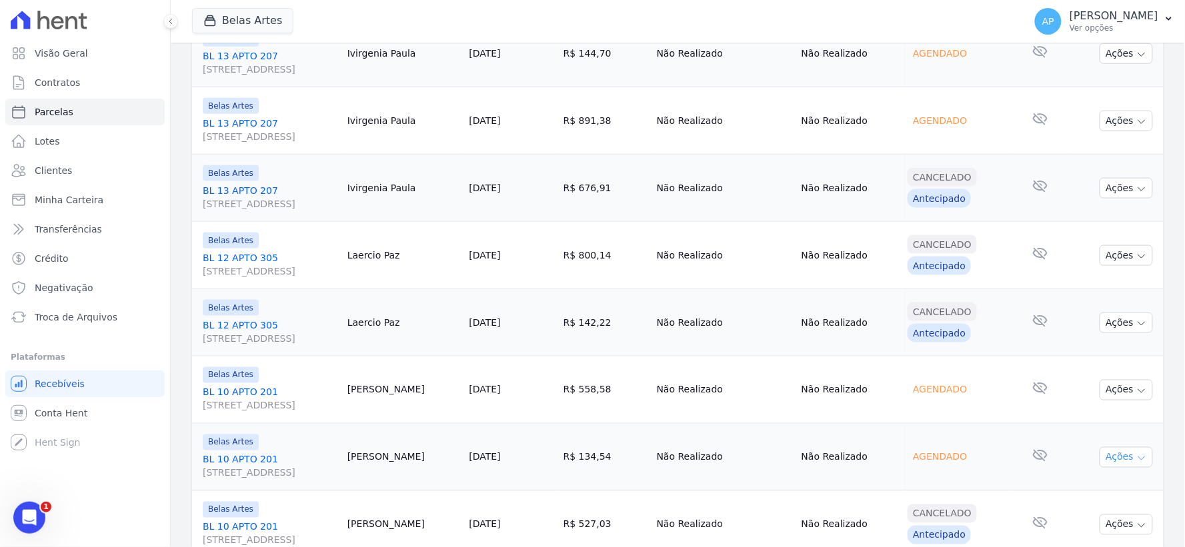
click at [1106, 455] on button "Ações" at bounding box center [1126, 457] width 53 height 21
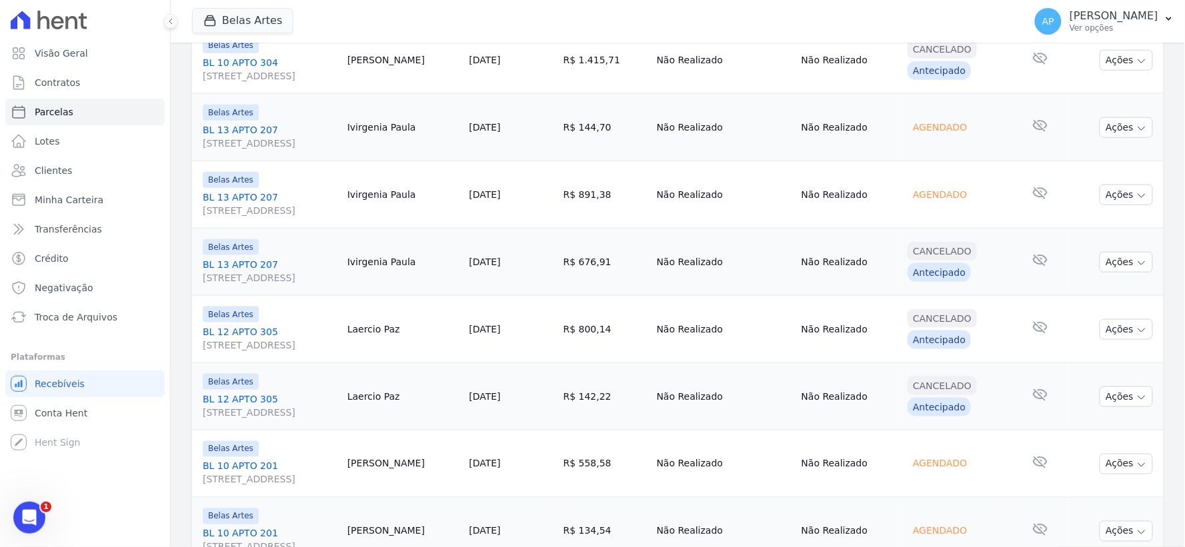
scroll to position [0, 0]
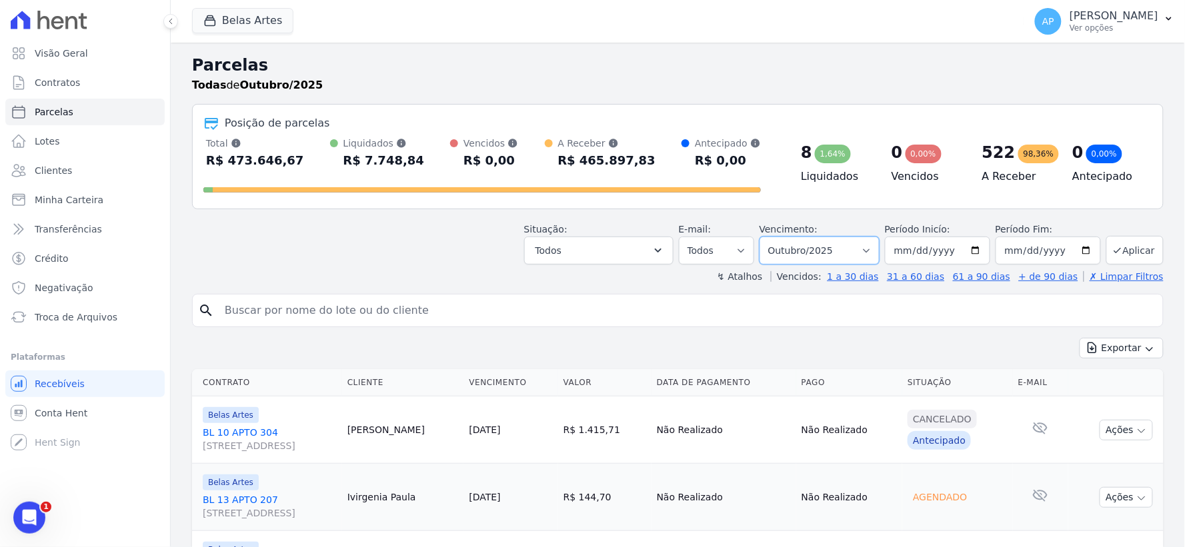
click at [785, 250] on select "[GEOGRAPHIC_DATA] por período ──────── Todos os meses Setembro/2022 Outubro/202…" at bounding box center [819, 251] width 120 height 28
select select "09/2025"
click at [768, 237] on select "[GEOGRAPHIC_DATA] por período ──────── Todos os meses Setembro/2022 Outubro/202…" at bounding box center [819, 251] width 120 height 28
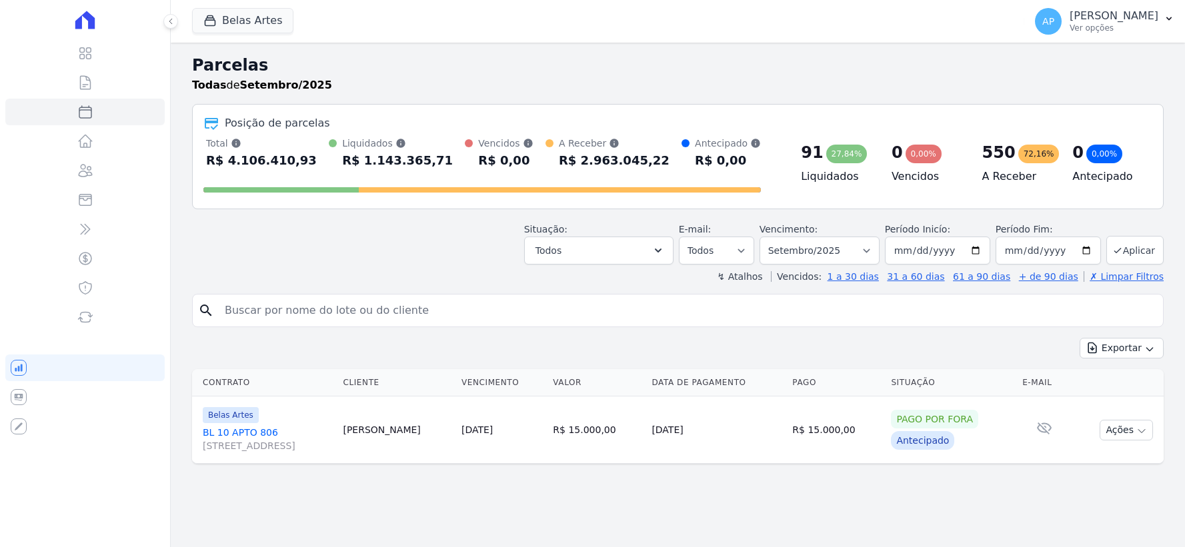
select select
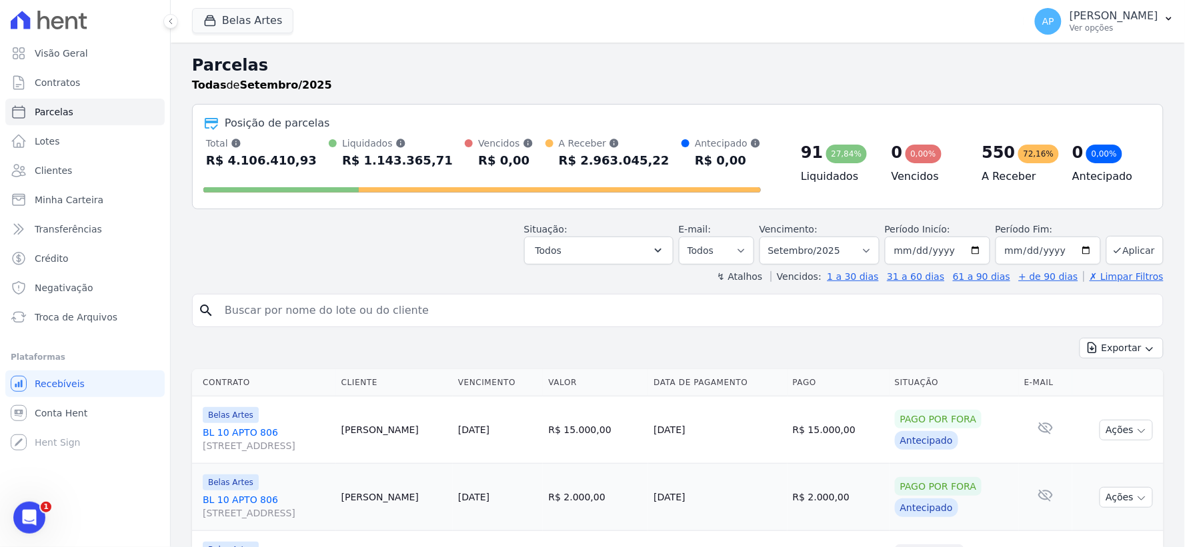
click at [390, 309] on input "search" at bounding box center [687, 310] width 941 height 27
paste input "[PERSON_NAME]"
type input "[PERSON_NAME]"
select select
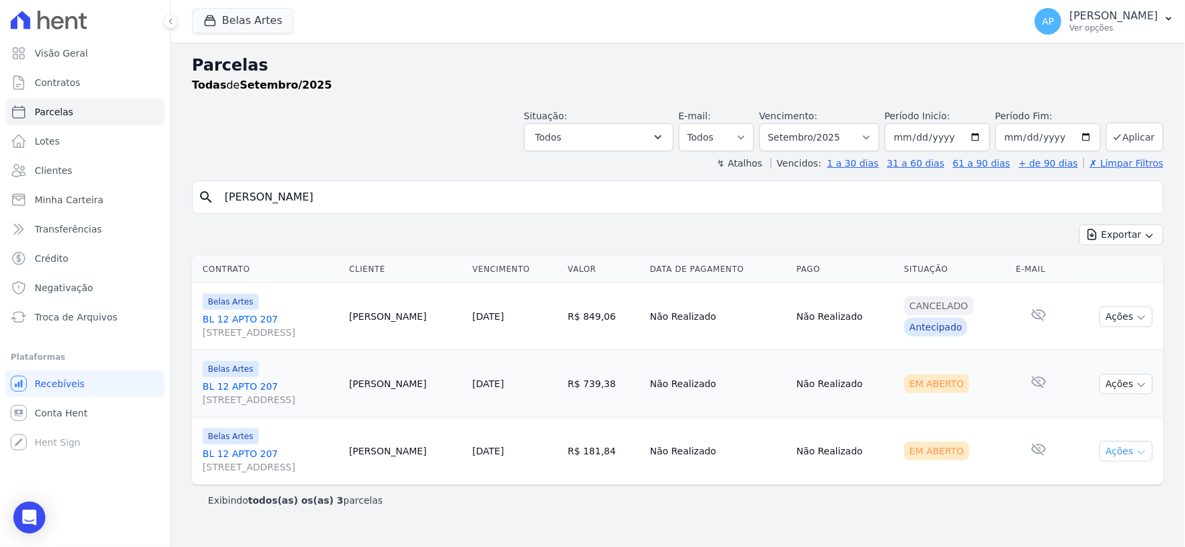
click at [1132, 447] on button "Ações" at bounding box center [1126, 451] width 53 height 21
click at [1098, 480] on link "Ver boleto" at bounding box center [1121, 482] width 128 height 25
click at [824, 111] on div "Vencimento: Filtrar por período ──────── Todos os meses Setembro/2022 Outubro/2…" at bounding box center [819, 130] width 120 height 42
click at [819, 125] on select "[GEOGRAPHIC_DATA] por período ──────── Todos os meses Setembro/2022 Outubro/202…" at bounding box center [819, 137] width 120 height 28
select select "10/2025"
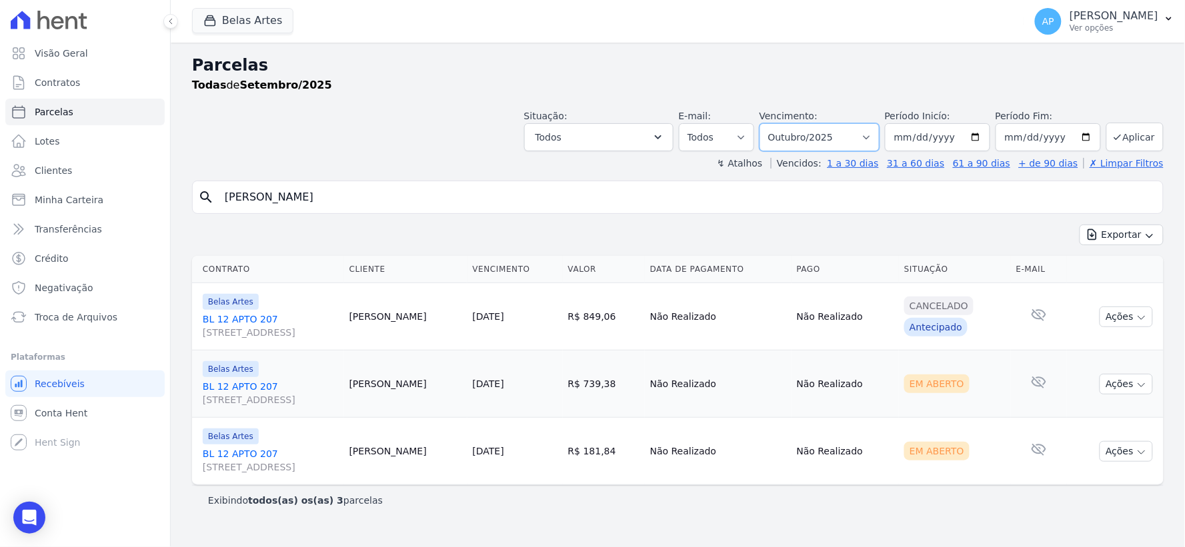
click at [779, 123] on select "[GEOGRAPHIC_DATA] por período ──────── Todos os meses Setembro/2022 Outubro/202…" at bounding box center [819, 137] width 120 height 28
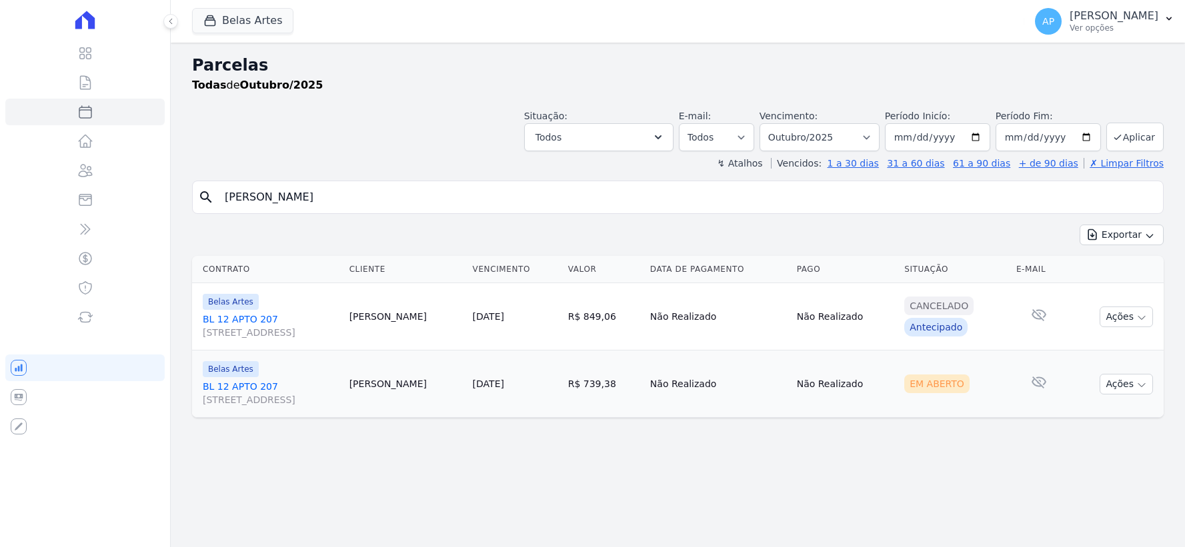
select select
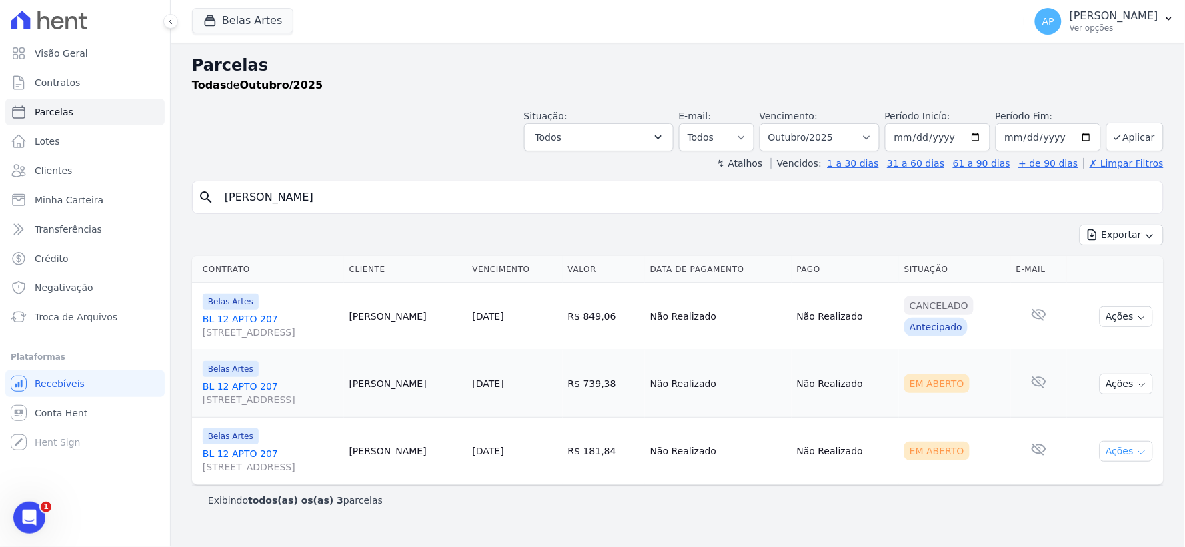
click at [1127, 453] on button "Ações" at bounding box center [1126, 451] width 53 height 21
click at [1088, 481] on link "Ver boleto" at bounding box center [1121, 482] width 128 height 25
click at [850, 141] on select "Filtrar por período ──────── Todos os meses Setembro/2022 Outubro/2022 Novembro…" at bounding box center [819, 137] width 120 height 28
select select "11/2025"
click at [779, 123] on select "Filtrar por período ──────── Todos os meses Setembro/2022 Outubro/2022 Novembro…" at bounding box center [819, 137] width 120 height 28
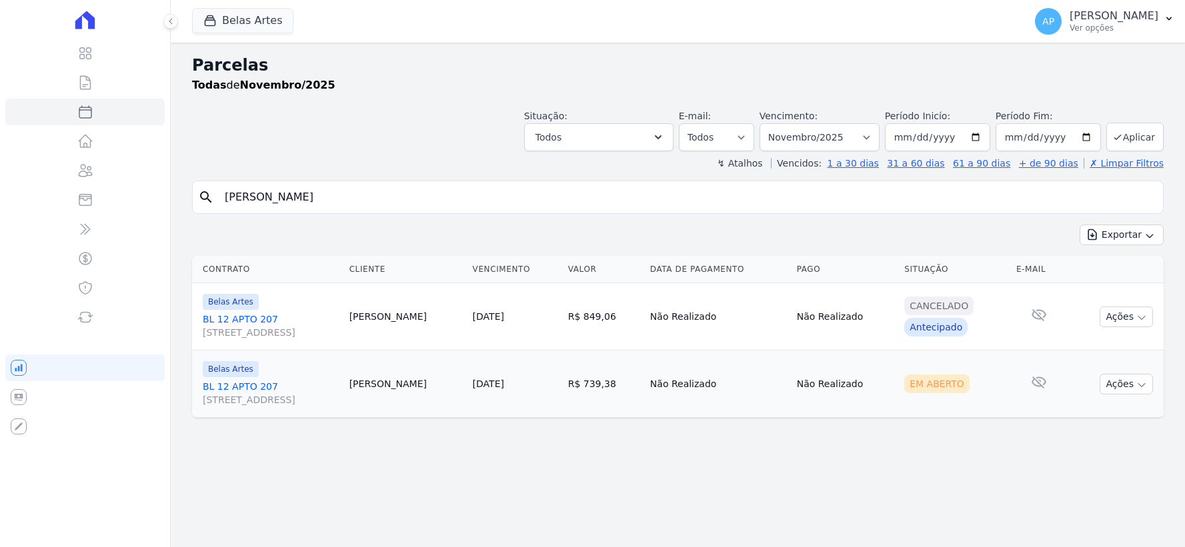
select select
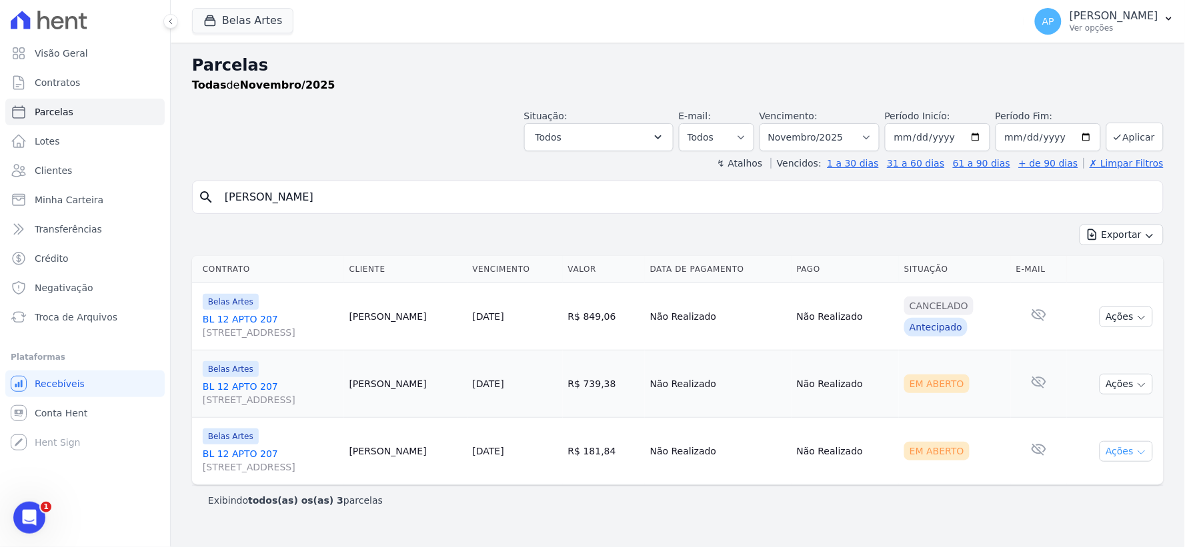
click at [1122, 445] on button "Ações" at bounding box center [1126, 451] width 53 height 21
click at [1076, 479] on link "Ver boleto" at bounding box center [1121, 482] width 128 height 25
